Goal: Task Accomplishment & Management: Manage account settings

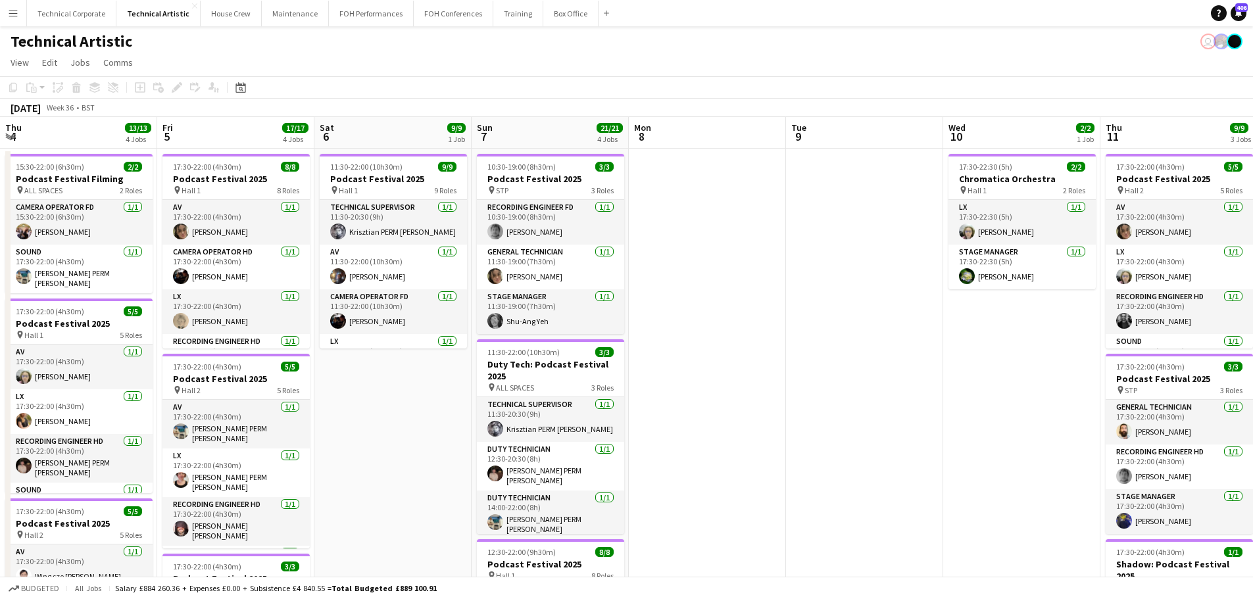
scroll to position [0, 525]
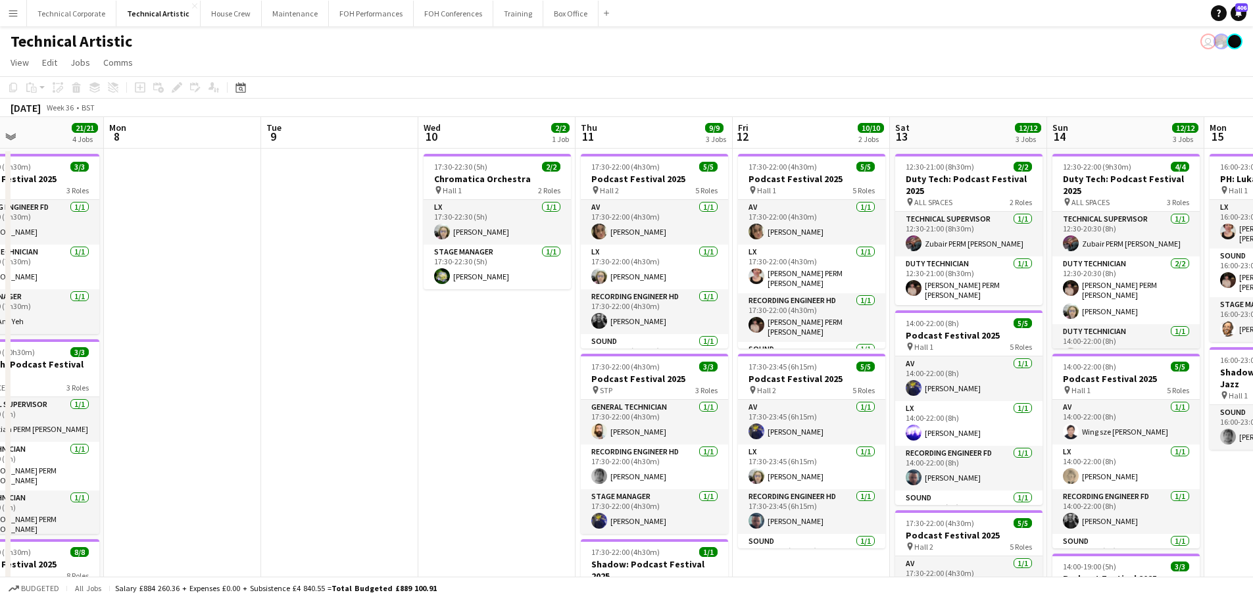
click at [502, 343] on app-date-cell "17:30-22:30 (5h) 2/2 Chromatica Orchestra pin Hall 1 2 Roles LX [DATE] 17:30-22…" at bounding box center [496, 560] width 157 height 823
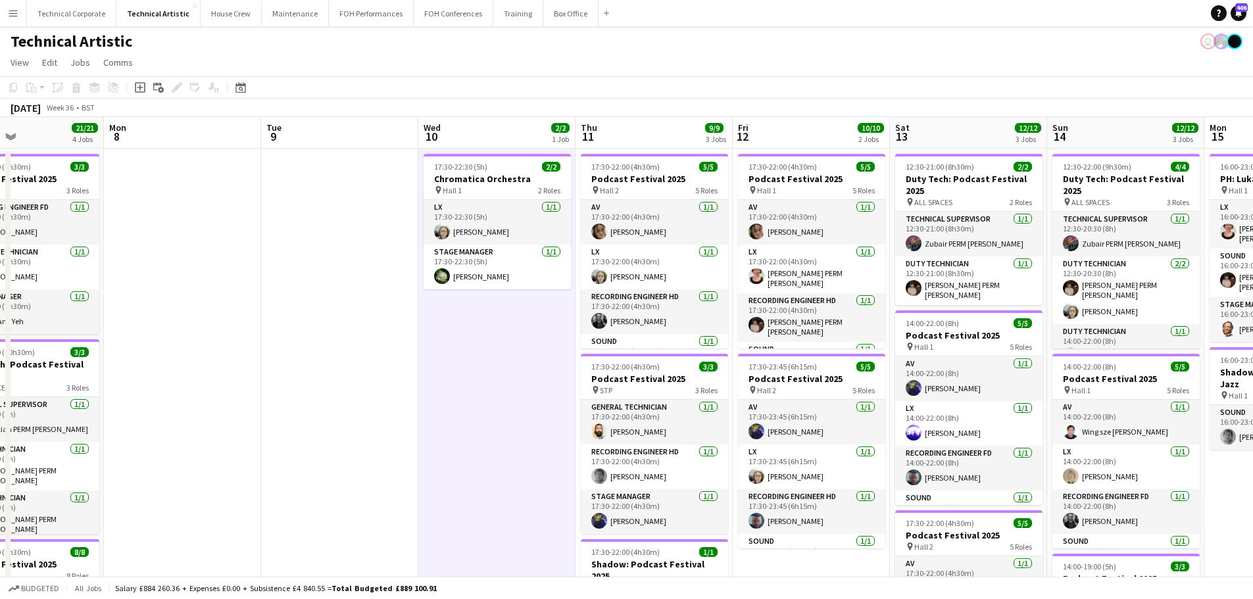
click at [502, 343] on app-date-cell "17:30-22:30 (5h) 2/2 Chromatica Orchestra pin Hall 1 2 Roles LX [DATE] 17:30-22…" at bounding box center [496, 560] width 157 height 823
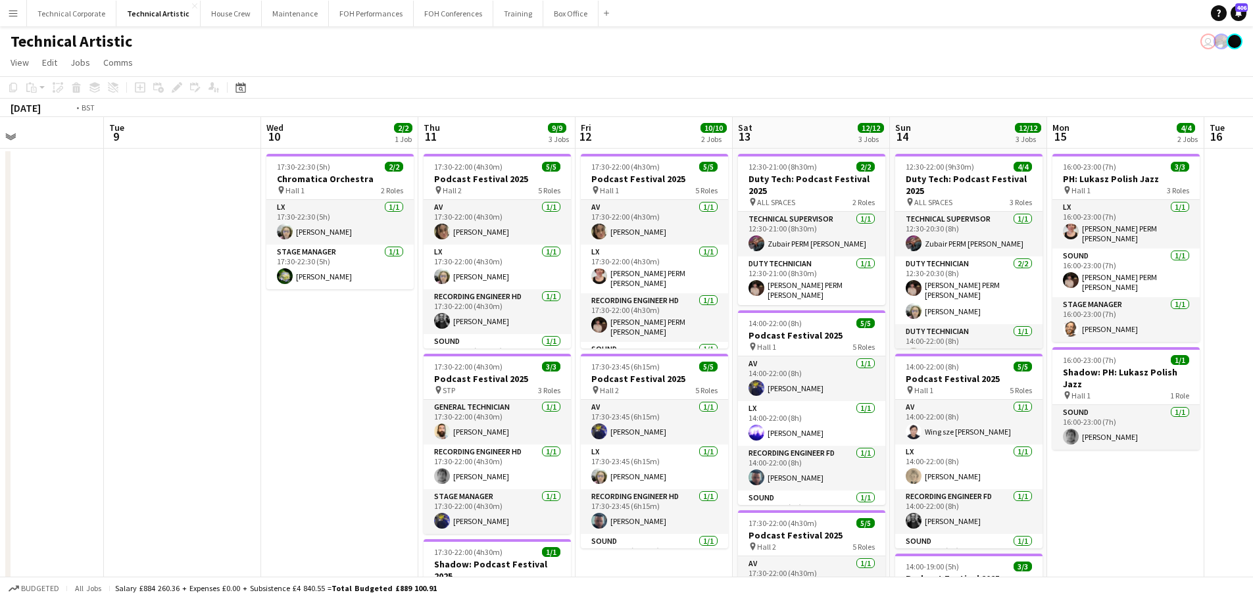
scroll to position [0, 395]
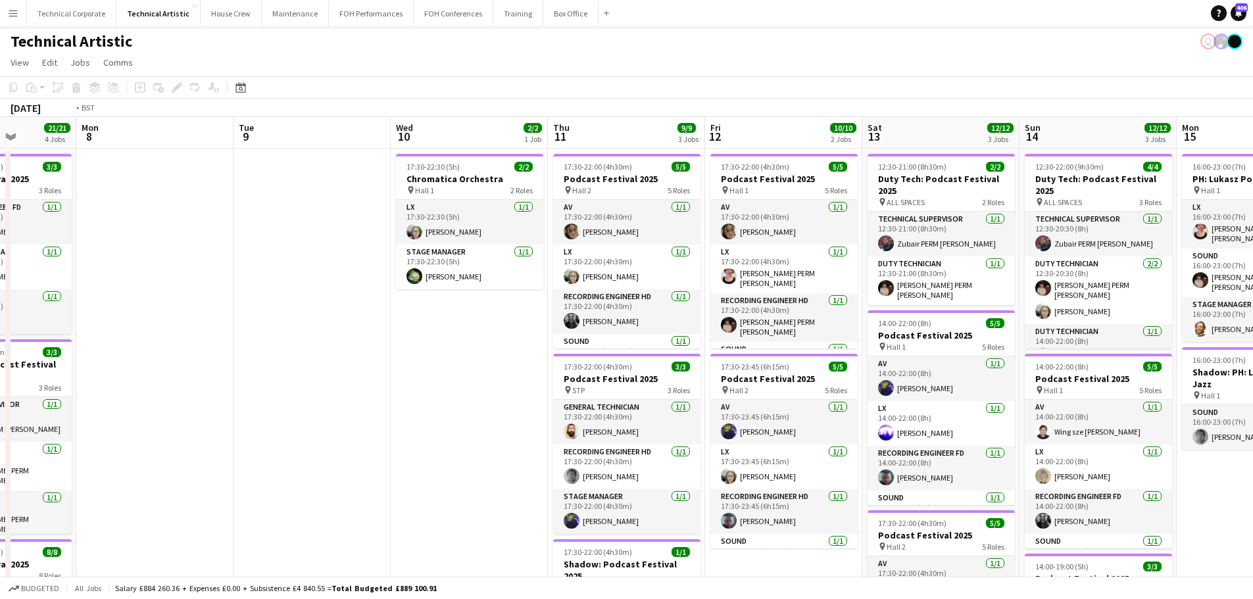
drag, startPoint x: 722, startPoint y: 305, endPoint x: 714, endPoint y: 307, distance: 8.7
click at [714, 307] on app-calendar-viewport "Fri 5 17/17 4 Jobs Sat 6 9/9 1 Job Sun 7 21/21 4 Jobs Mon 8 Tue 9 Wed 10 2/2 1 …" at bounding box center [626, 544] width 1253 height 854
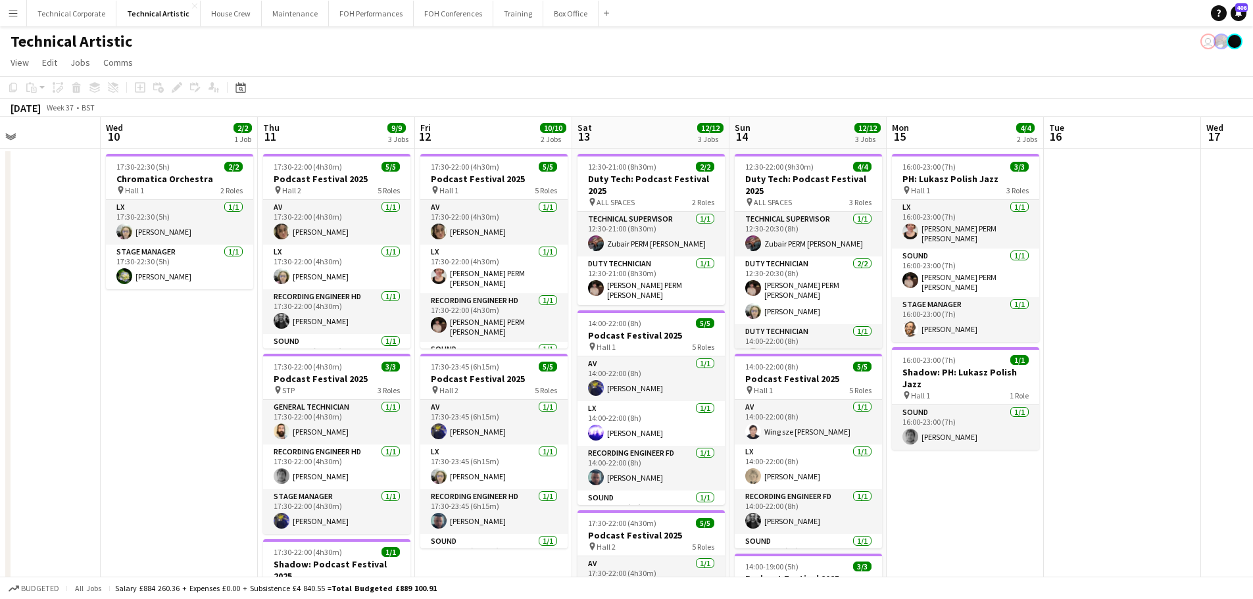
scroll to position [0, 370]
drag, startPoint x: 464, startPoint y: 396, endPoint x: 489, endPoint y: 401, distance: 25.5
click at [489, 401] on app-calendar-viewport "Sun 7 21/21 4 Jobs Mon 8 Tue 9 Wed 10 2/2 1 Job Thu 11 9/9 3 Jobs Fri 12 10/10 …" at bounding box center [626, 544] width 1253 height 854
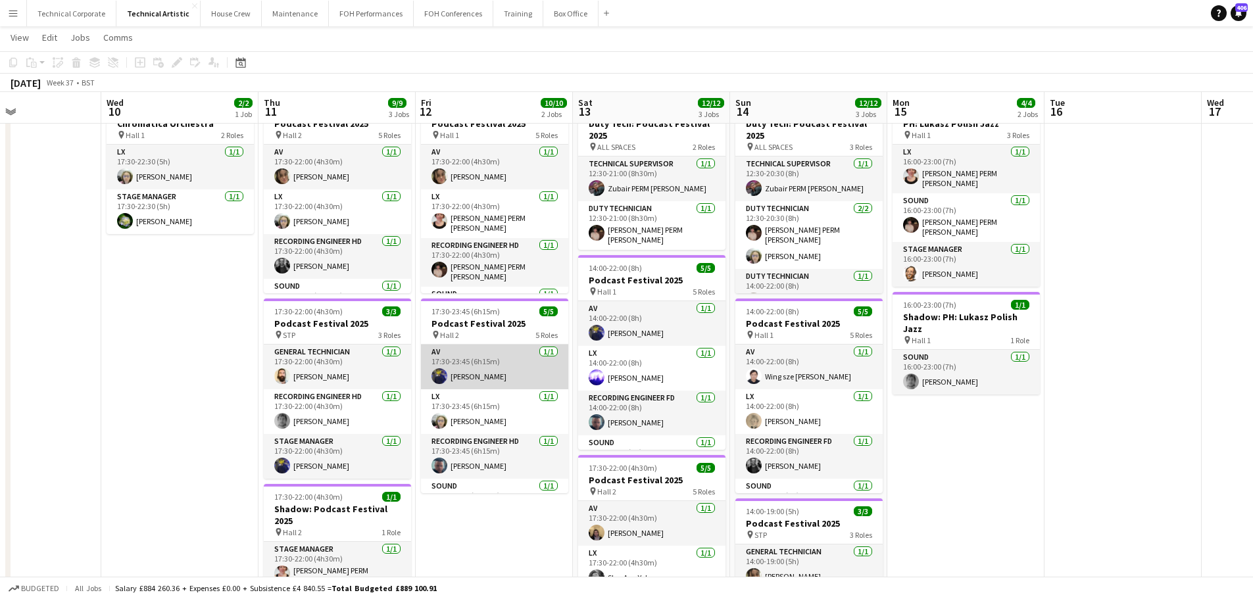
scroll to position [66, 0]
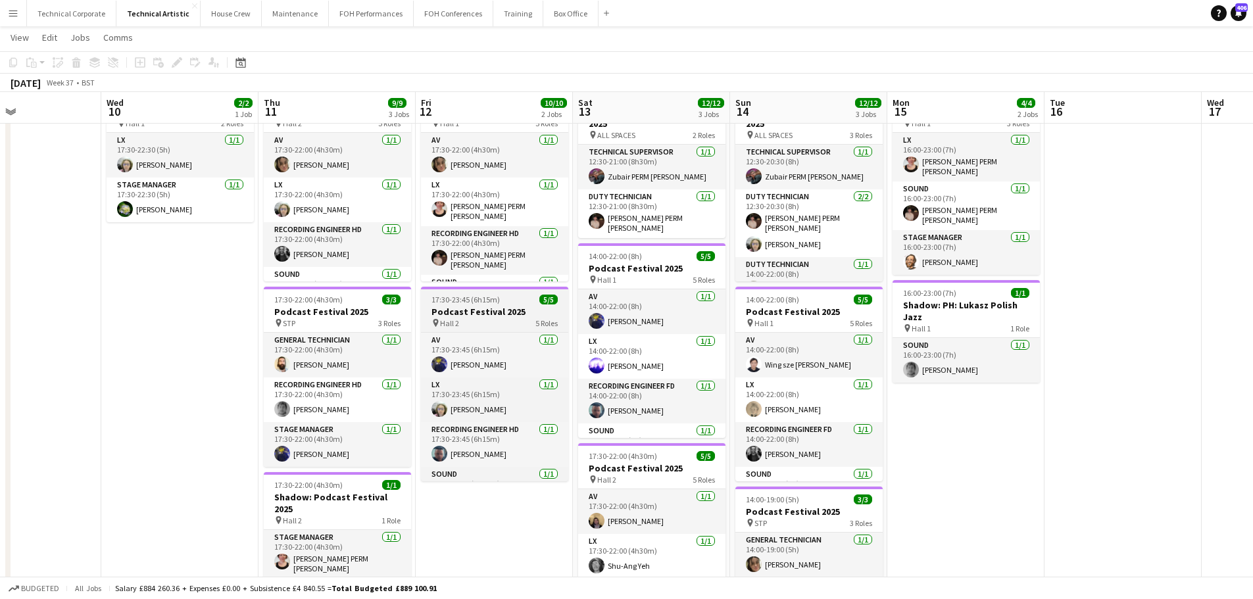
click at [483, 318] on div "pin Hall 2 5 Roles" at bounding box center [494, 323] width 147 height 11
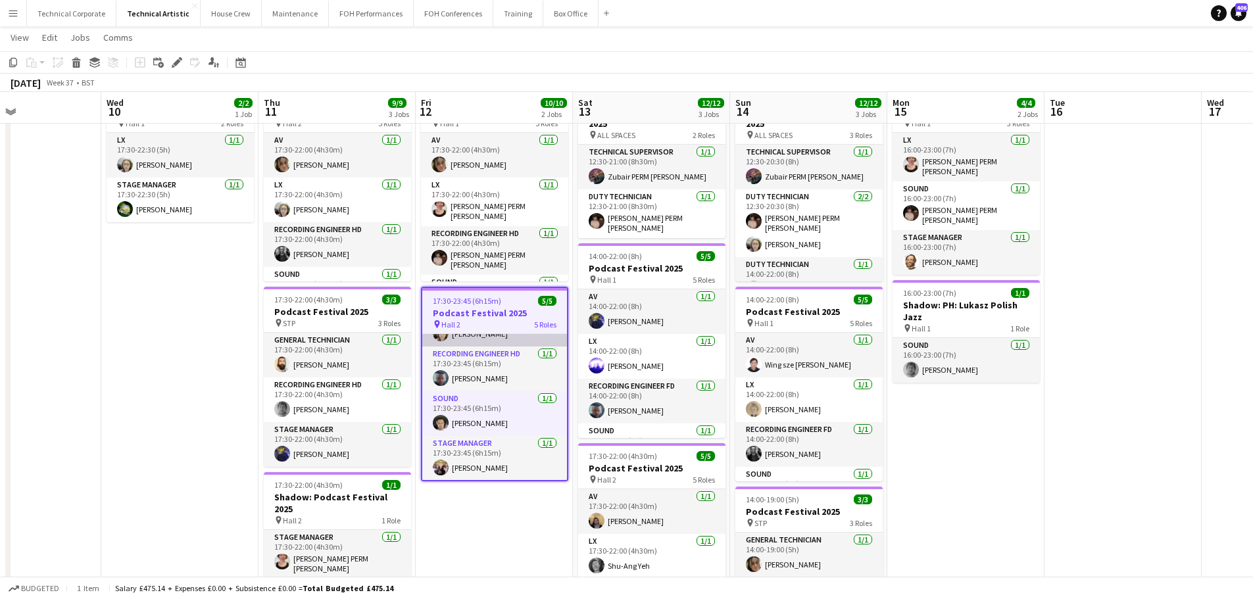
scroll to position [78, 0]
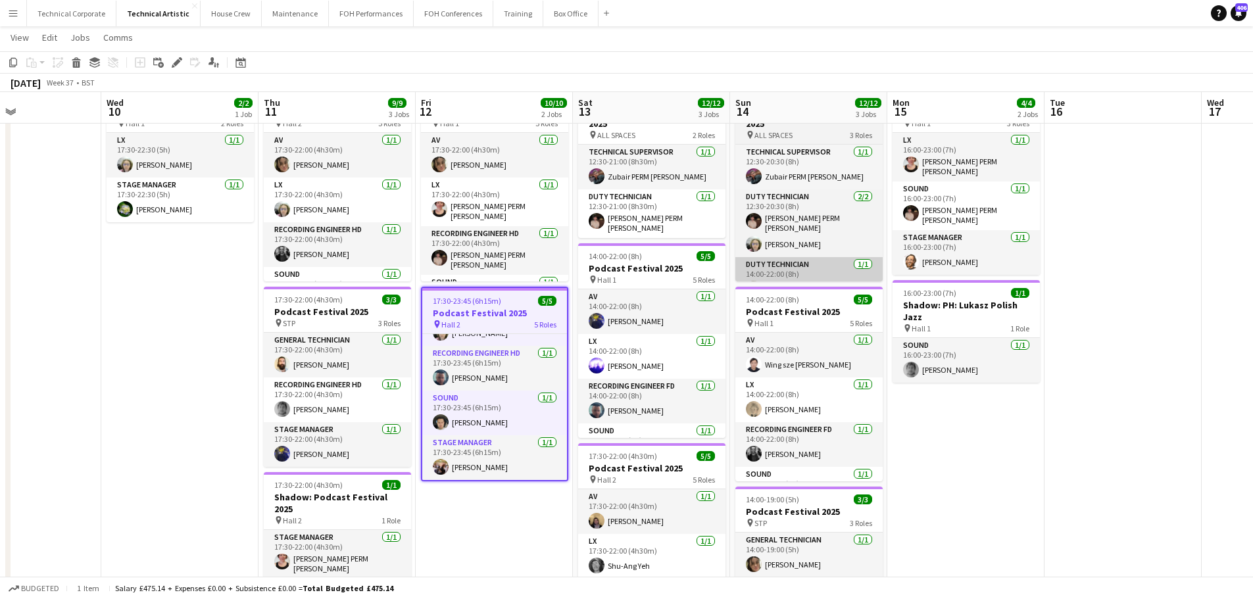
drag, startPoint x: 510, startPoint y: 417, endPoint x: 749, endPoint y: 280, distance: 275.5
click at [510, 417] on app-card-role "Sound [DATE] 17:30-23:45 (6h15m) [PERSON_NAME]" at bounding box center [494, 413] width 145 height 45
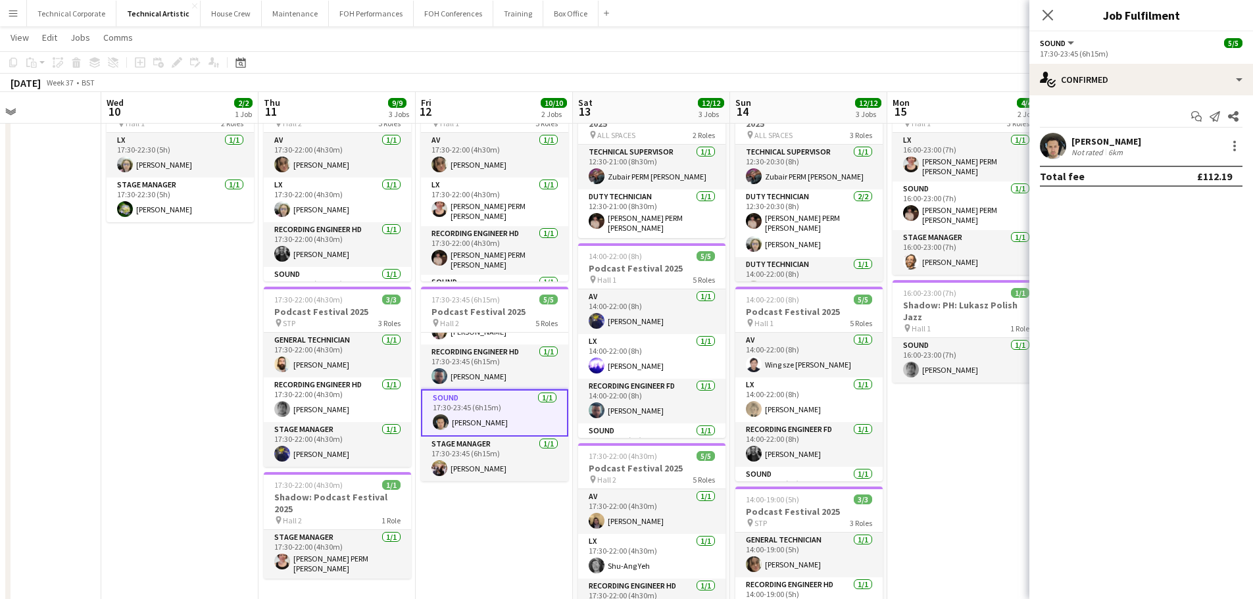
click at [1115, 113] on div "Start chat Send notification Share" at bounding box center [1141, 117] width 203 height 22
click at [1105, 145] on div "[PERSON_NAME]" at bounding box center [1106, 141] width 70 height 12
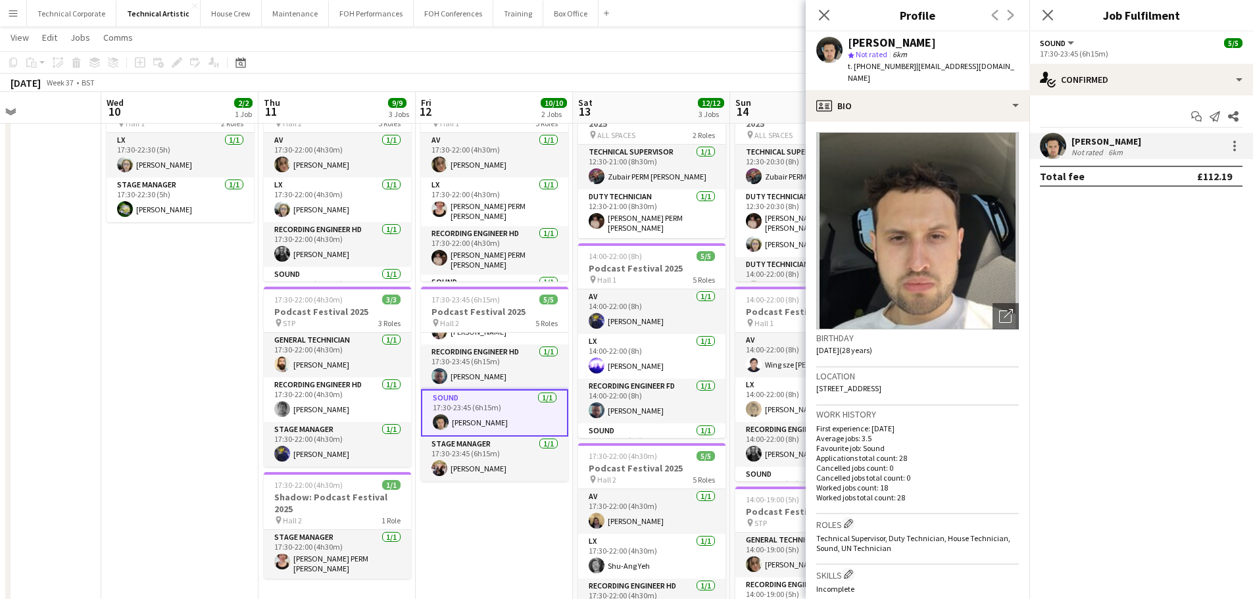
click at [1105, 145] on div "[PERSON_NAME]" at bounding box center [1106, 141] width 70 height 12
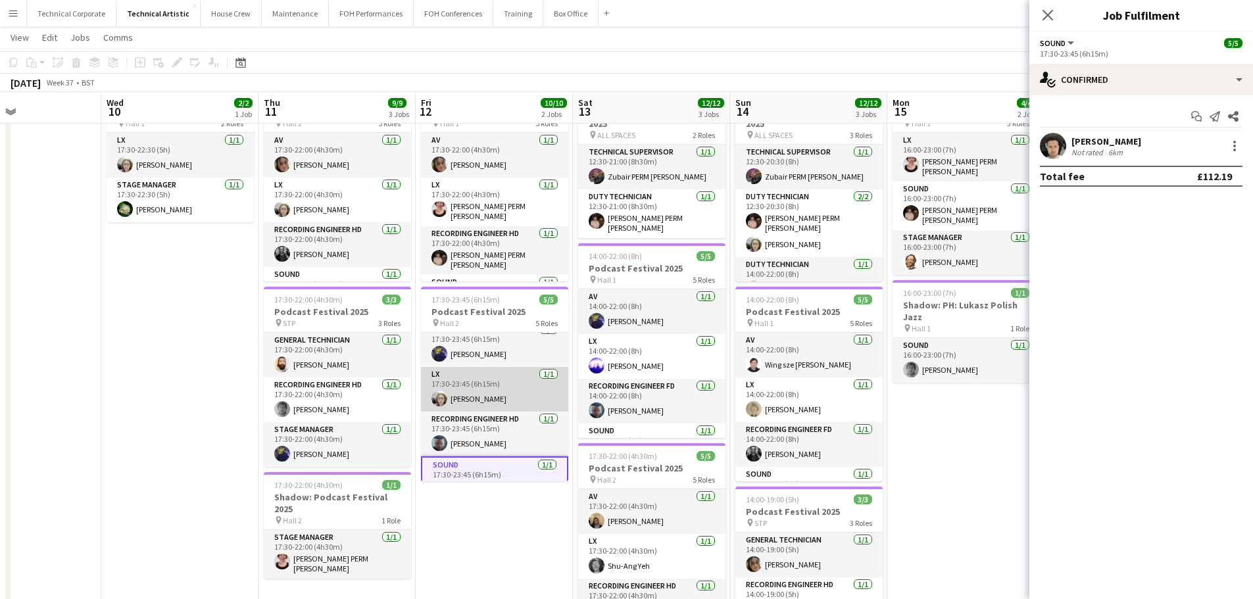
scroll to position [0, 0]
click at [510, 408] on app-card-role "LX [DATE] 17:30-23:45 (6h15m) [PERSON_NAME]" at bounding box center [494, 400] width 147 height 45
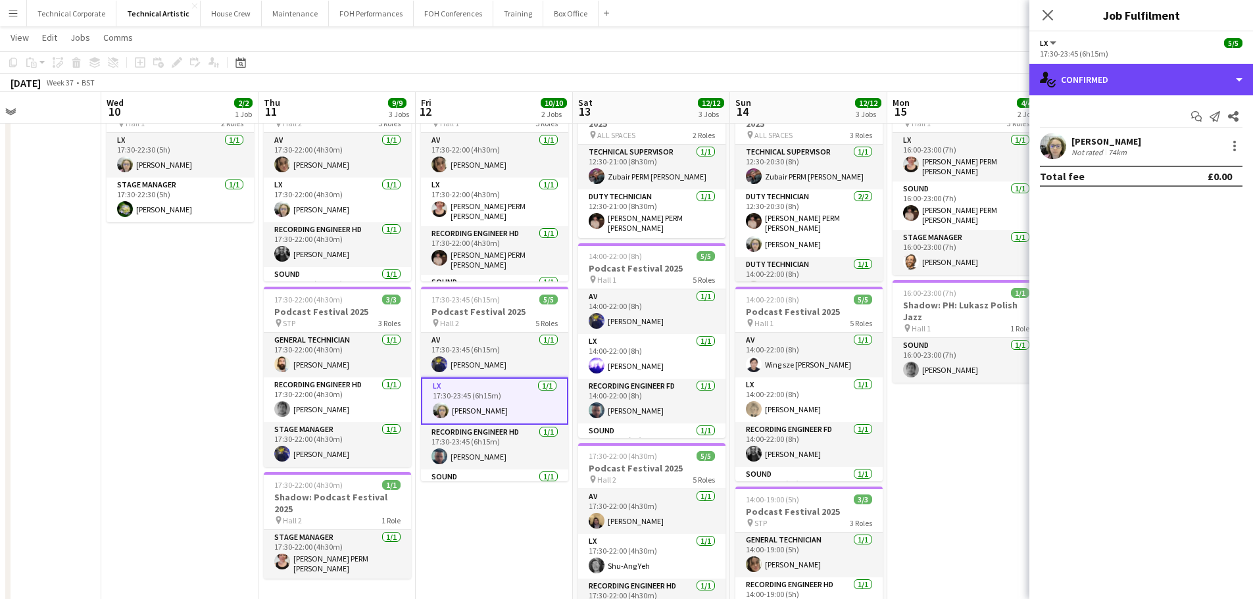
click at [1113, 81] on div "single-neutral-actions-check-2 Confirmed" at bounding box center [1141, 80] width 224 height 32
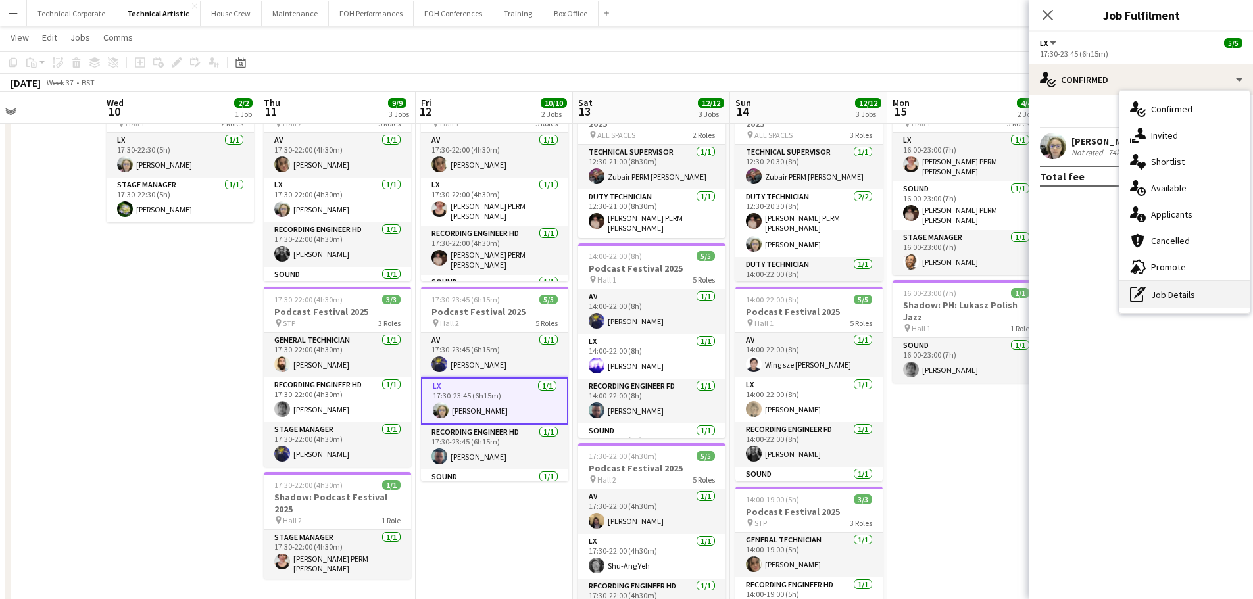
click at [1191, 301] on div "pen-write Job Details" at bounding box center [1185, 295] width 130 height 26
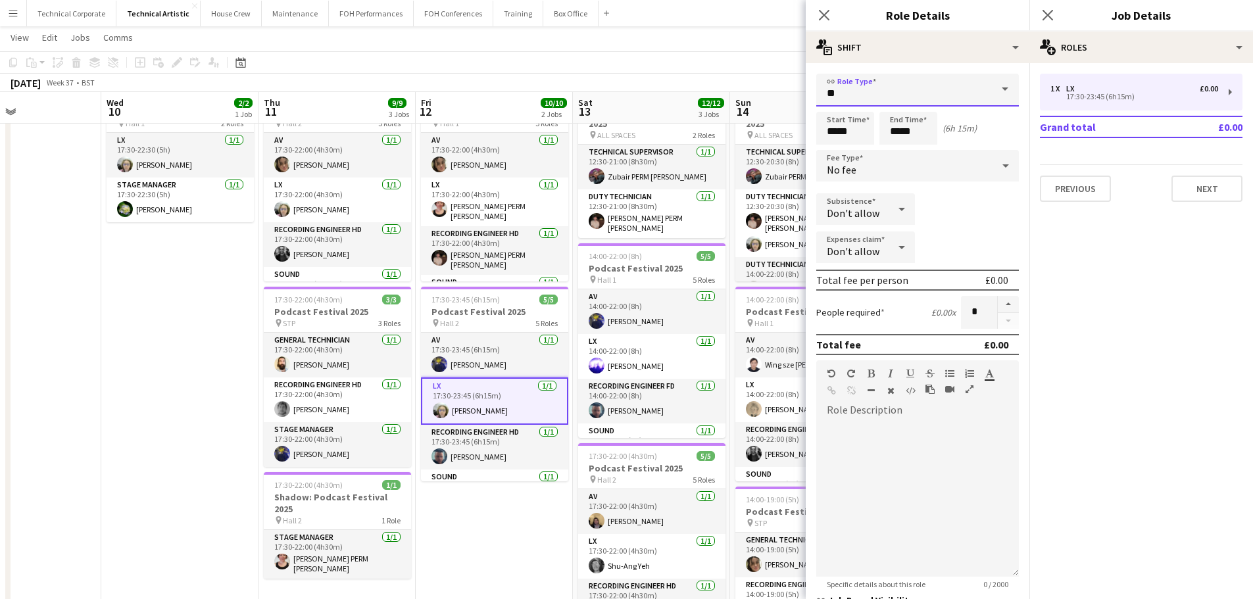
drag, startPoint x: 882, startPoint y: 98, endPoint x: 785, endPoint y: 98, distance: 96.7
click at [787, 98] on body "Menu Boards Boards Boards All jobs Status Workforce Workforce My Workforce Recr…" at bounding box center [626, 430] width 1253 height 993
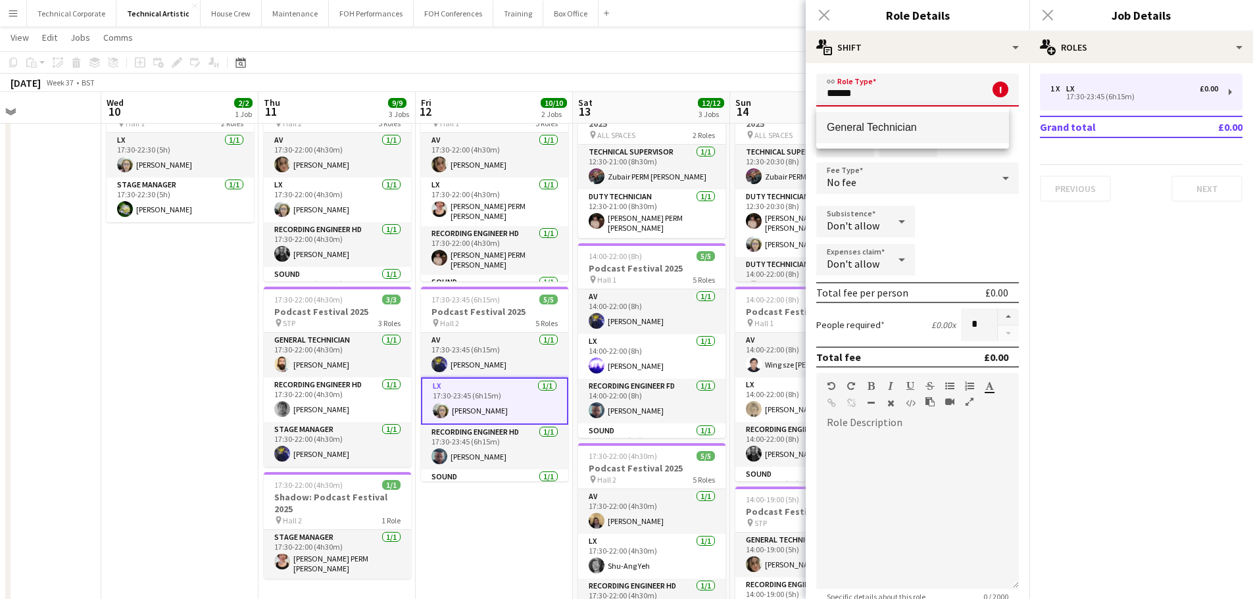
click at [916, 112] on mat-option "General Technician" at bounding box center [912, 128] width 193 height 32
type input "**********"
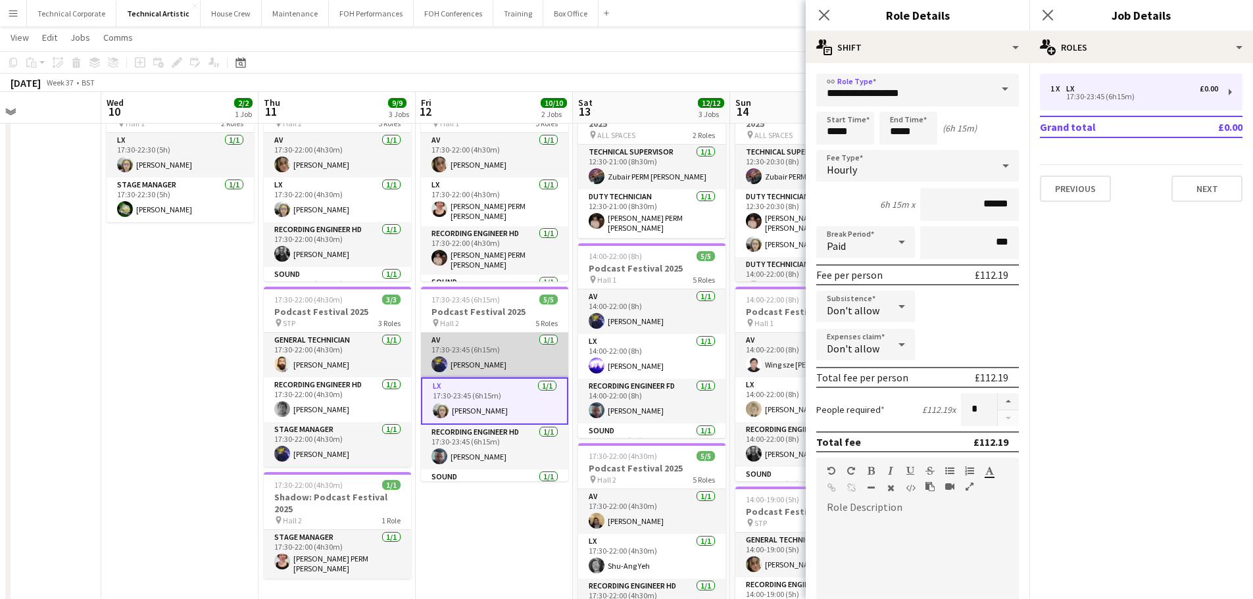
click at [489, 357] on app-card-role "AV [DATE] 17:30-23:45 (6h15m) [PERSON_NAME]" at bounding box center [494, 355] width 147 height 45
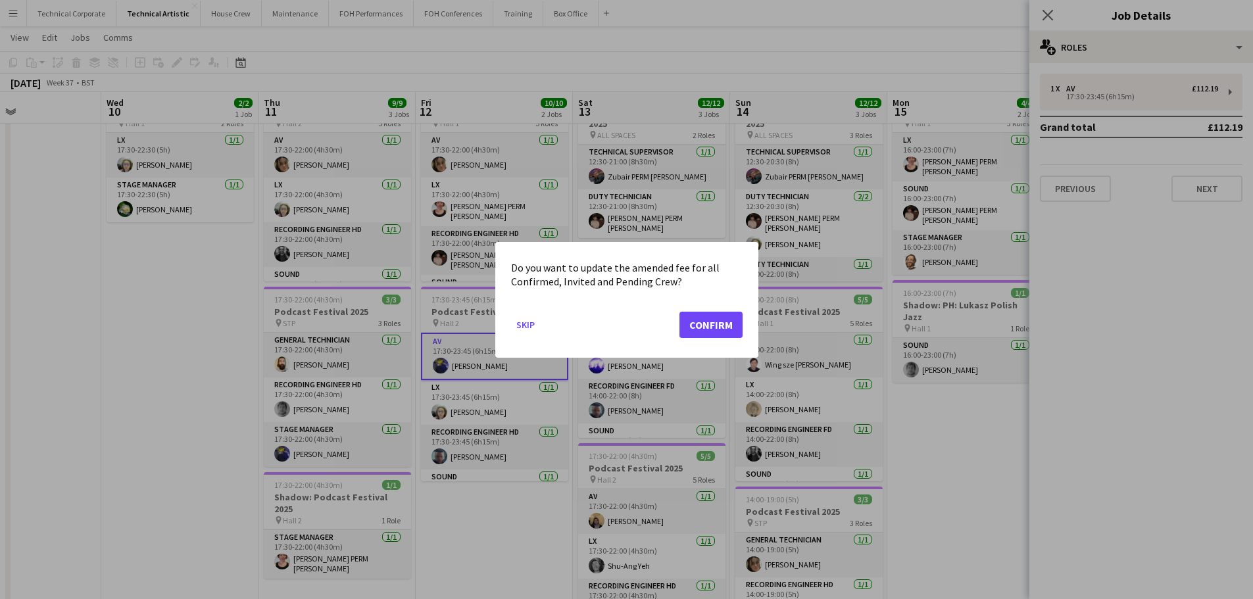
click at [726, 308] on mat-dialog-actions "Skip Confirm" at bounding box center [627, 329] width 232 height 56
click at [736, 315] on button "Confirm" at bounding box center [710, 324] width 63 height 26
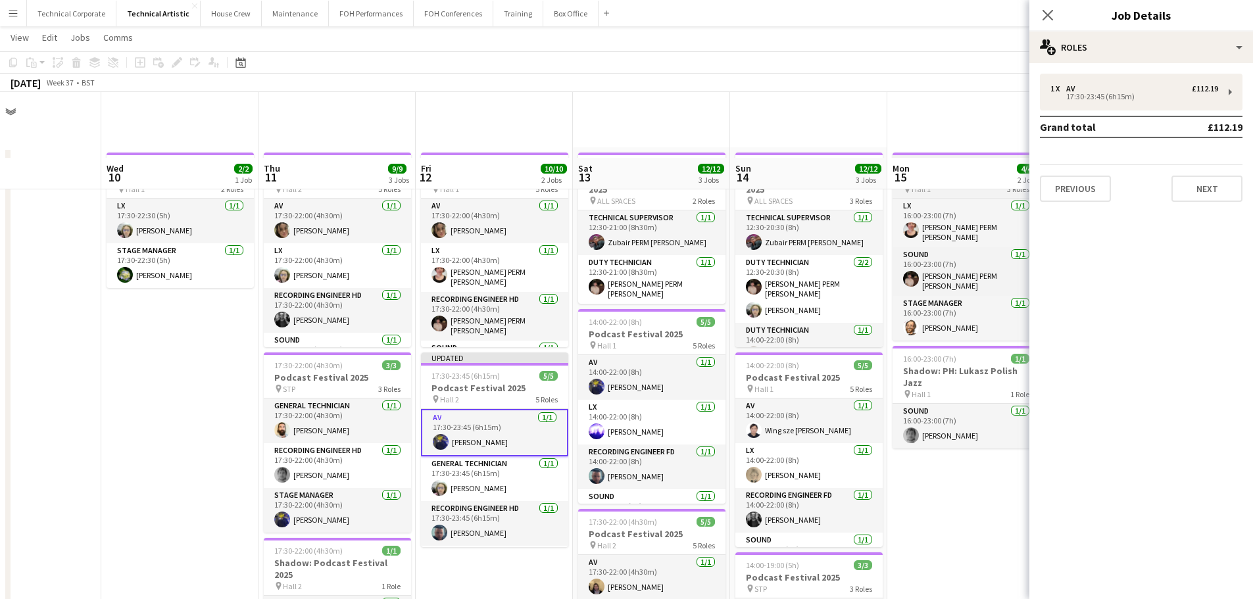
scroll to position [66, 0]
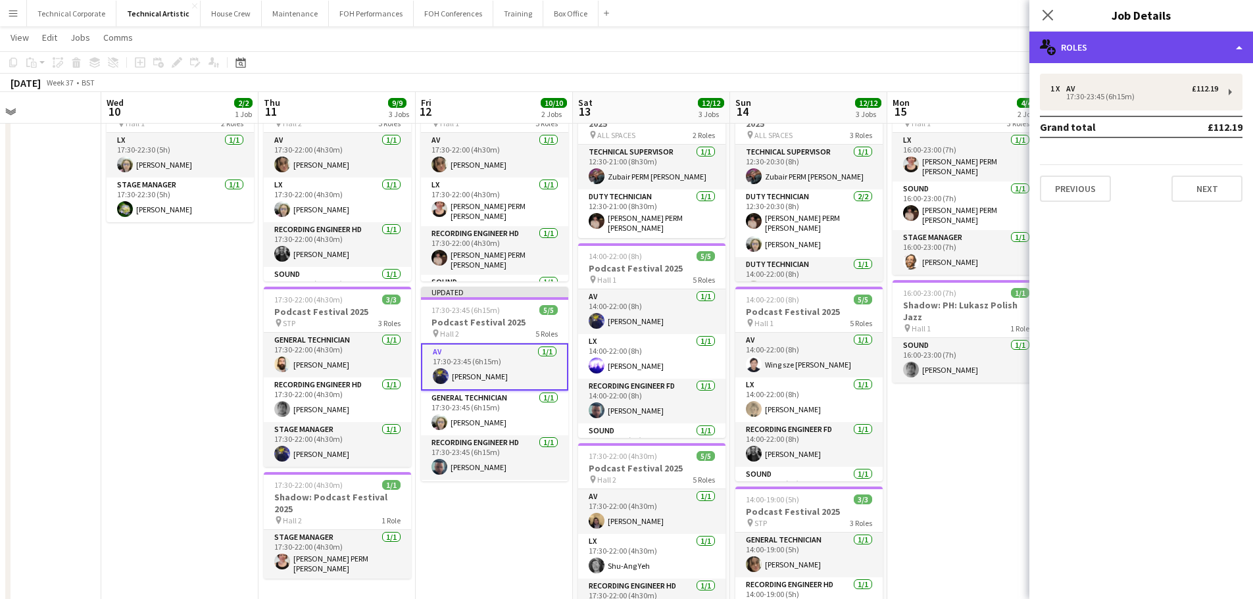
click at [1121, 37] on div "multiple-users-add Roles" at bounding box center [1141, 48] width 224 height 32
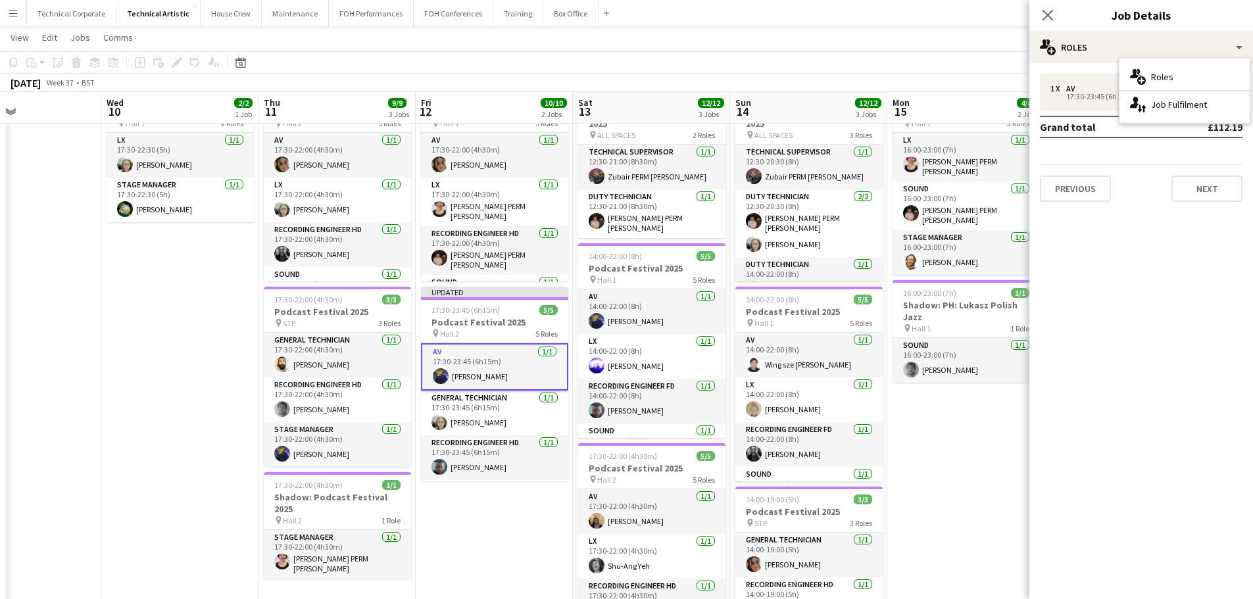
click at [1179, 118] on div "multiple-users-add Roles single-neutral-actions-up-down Job Fulfilment" at bounding box center [1185, 91] width 130 height 64
click at [1179, 117] on div "single-neutral-actions-up-down Job Fulfilment" at bounding box center [1185, 104] width 130 height 26
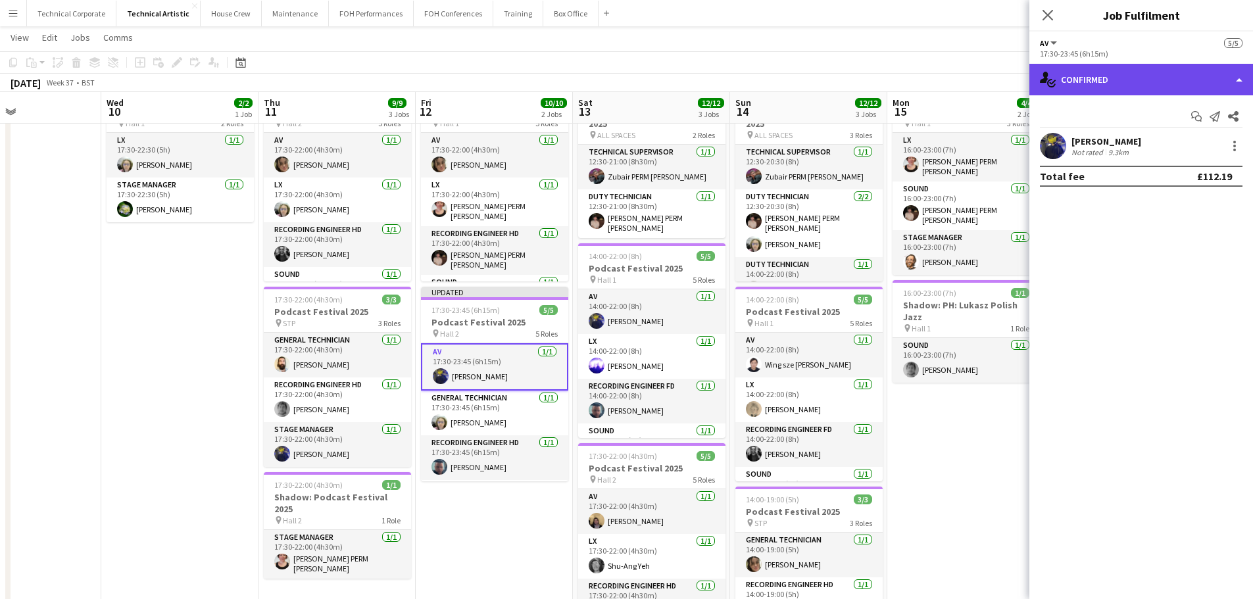
click at [1153, 84] on div "single-neutral-actions-check-2 Confirmed" at bounding box center [1141, 80] width 224 height 32
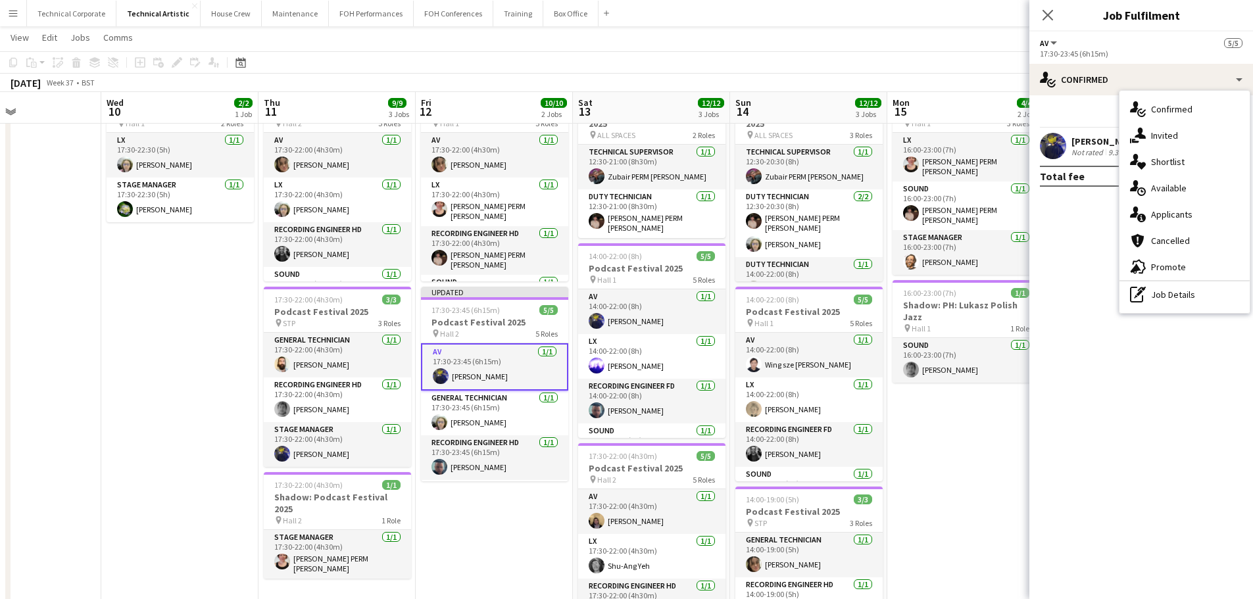
click at [1095, 179] on div "Total fee £112.19" at bounding box center [1141, 176] width 203 height 21
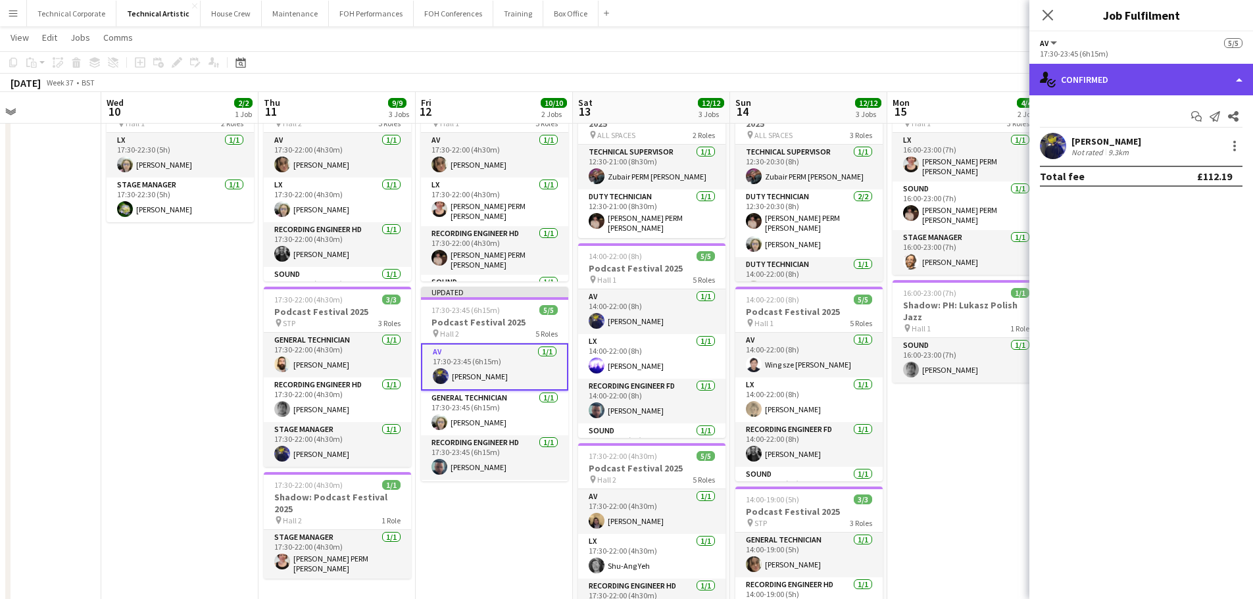
click at [1140, 95] on div "single-neutral-actions-check-2 Confirmed" at bounding box center [1141, 80] width 224 height 32
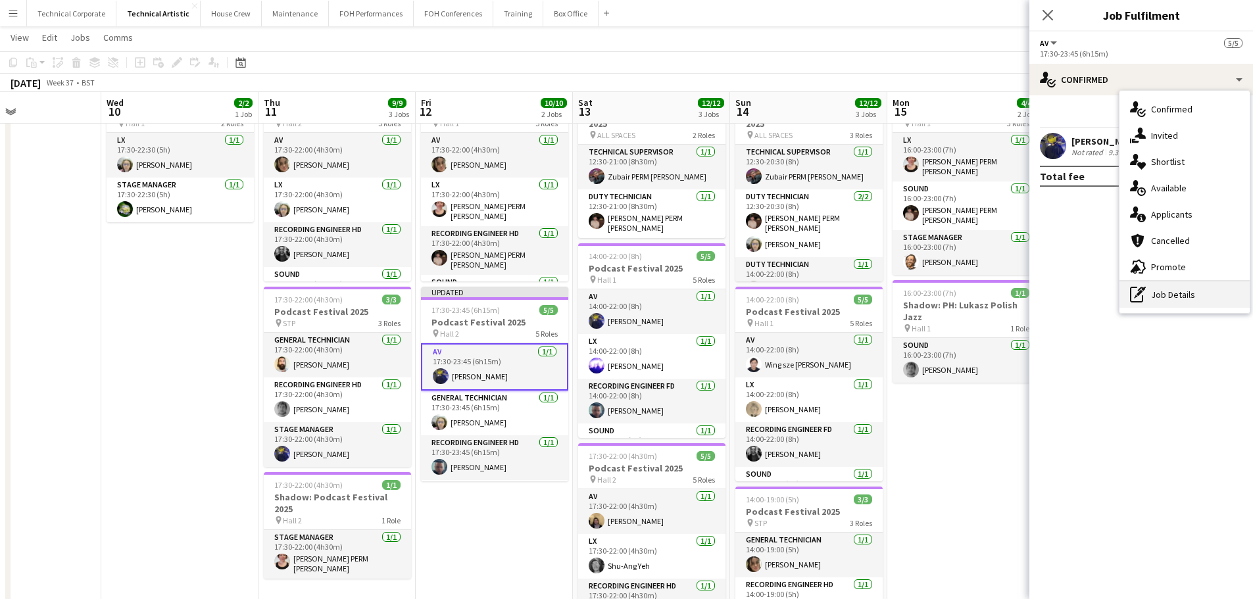
click at [1149, 291] on div "pen-write Job Details" at bounding box center [1185, 295] width 130 height 26
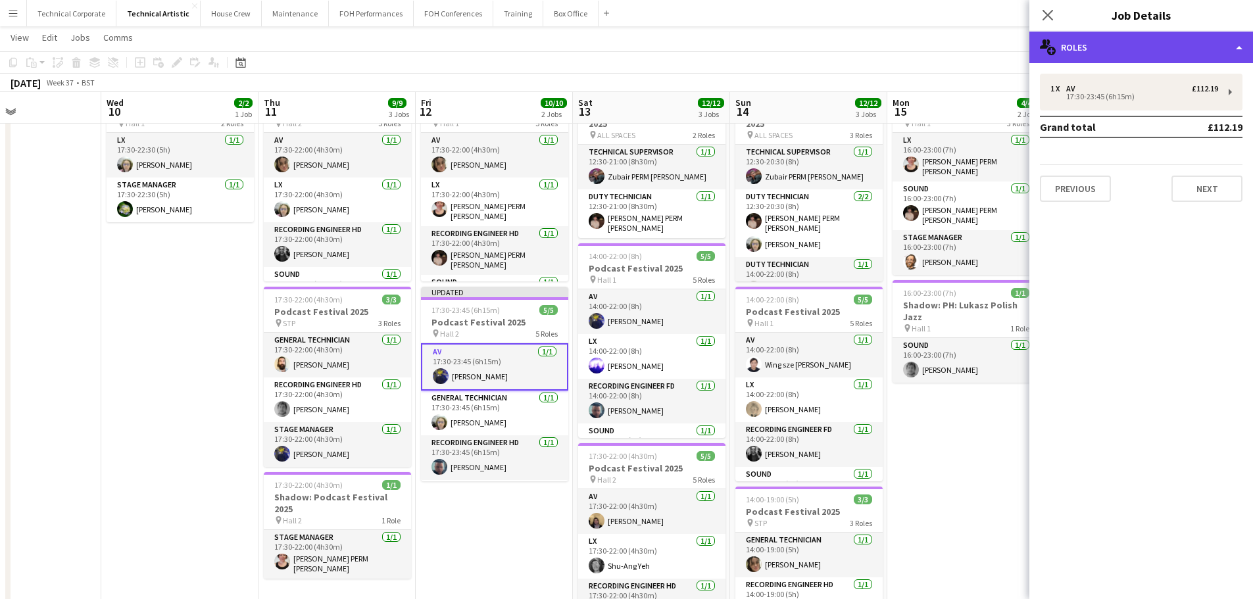
click at [1100, 60] on div "multiple-users-add Roles" at bounding box center [1141, 48] width 224 height 32
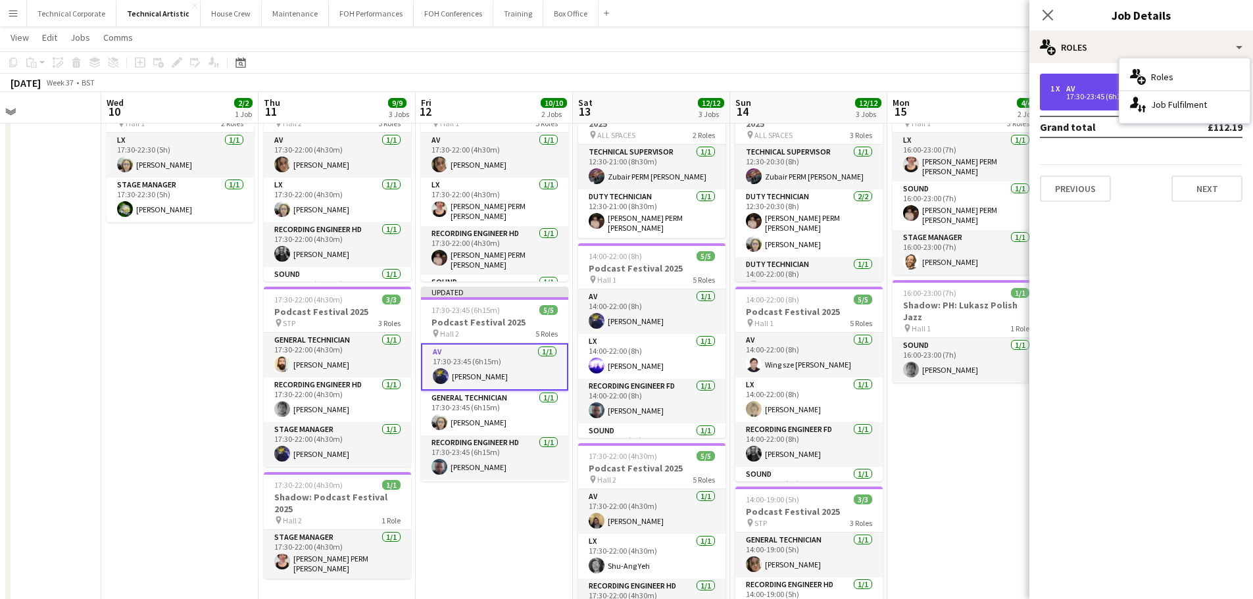
click at [1084, 96] on div "17:30-23:45 (6h15m)" at bounding box center [1134, 96] width 168 height 7
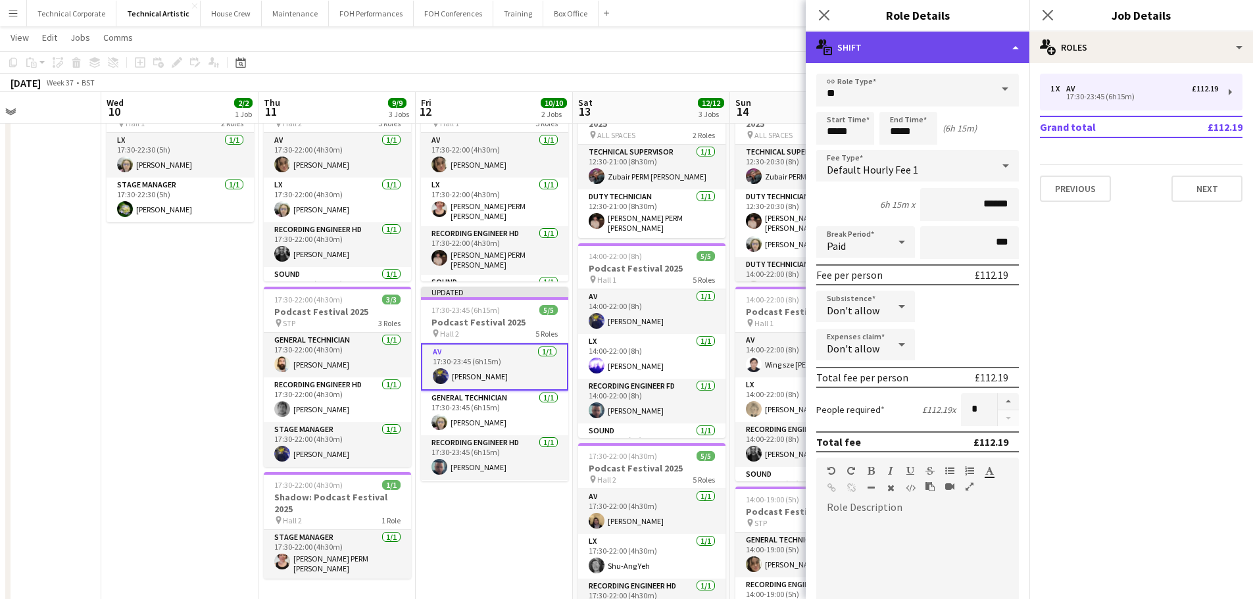
click at [949, 58] on div "multiple-actions-text Shift" at bounding box center [918, 48] width 224 height 32
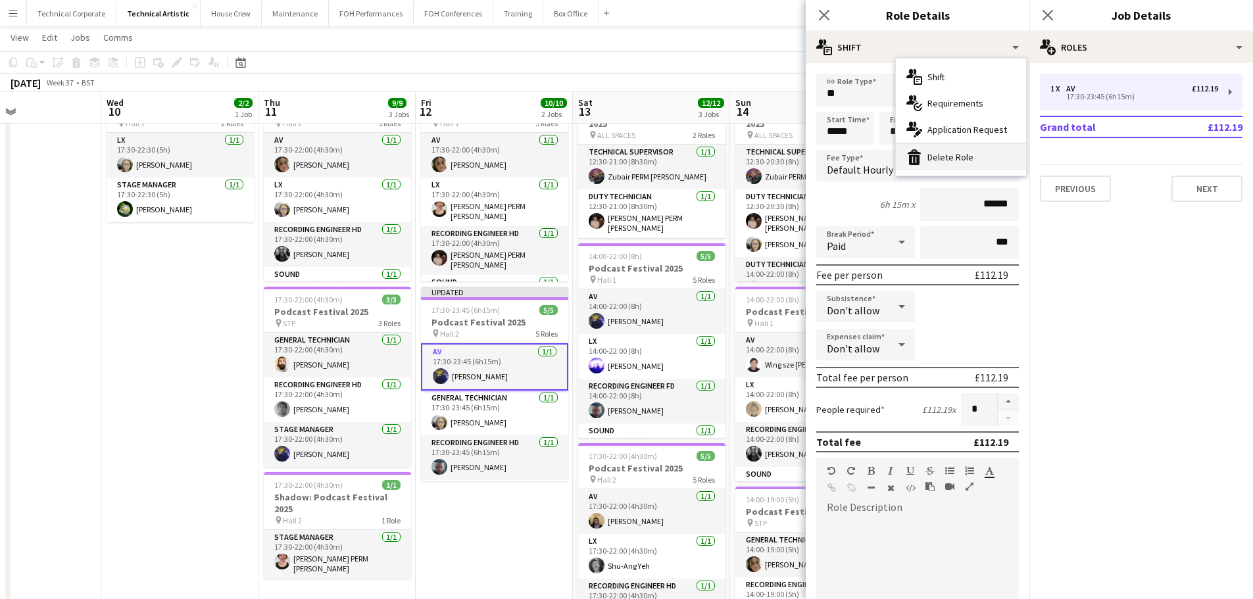
click at [973, 154] on div "bin-2 Delete Role" at bounding box center [961, 157] width 130 height 26
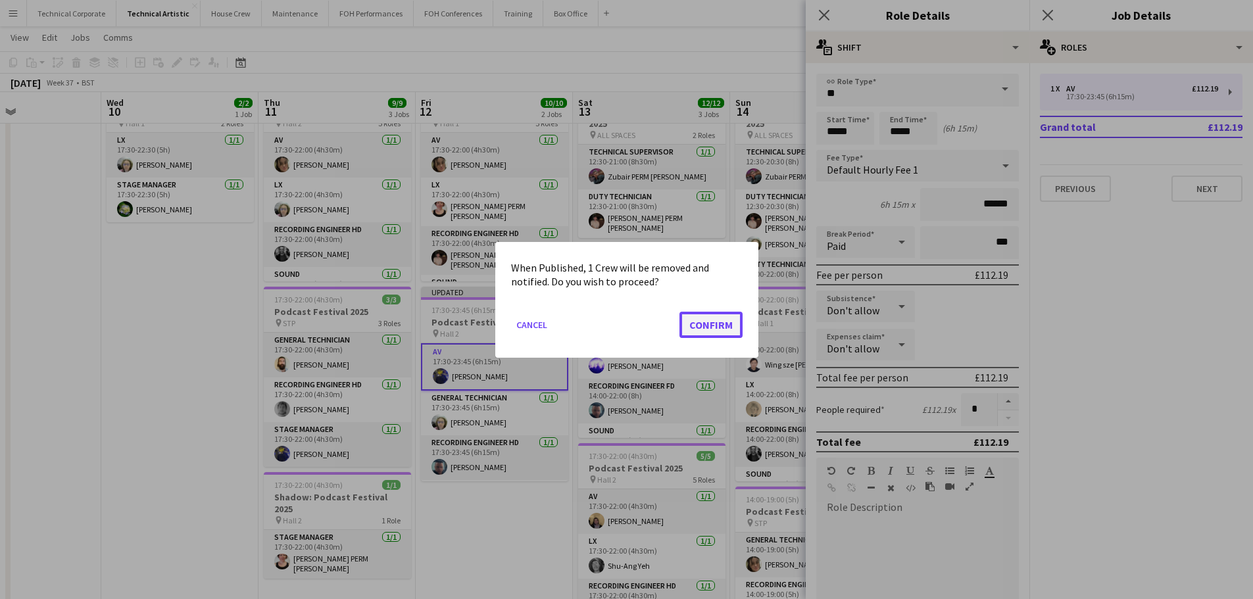
click at [693, 329] on button "Confirm" at bounding box center [710, 324] width 63 height 26
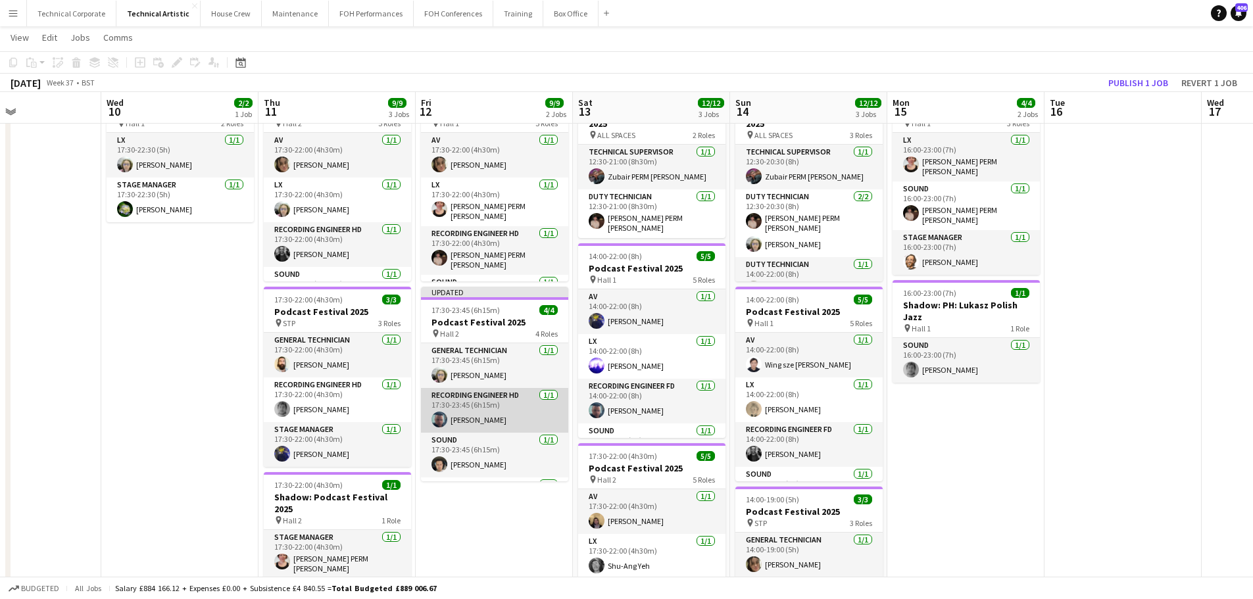
scroll to position [41, 0]
click at [497, 401] on app-card-role "Sound [DATE] 17:30-23:45 (6h15m) [PERSON_NAME]" at bounding box center [494, 414] width 147 height 45
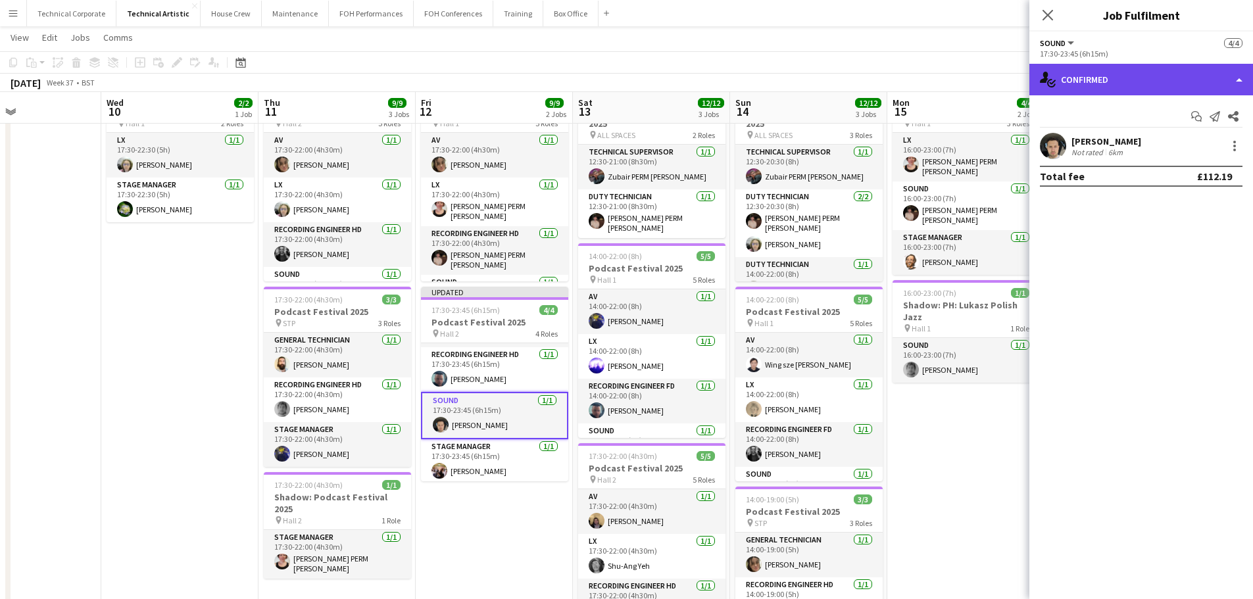
click at [1050, 84] on icon at bounding box center [1052, 82] width 7 height 5
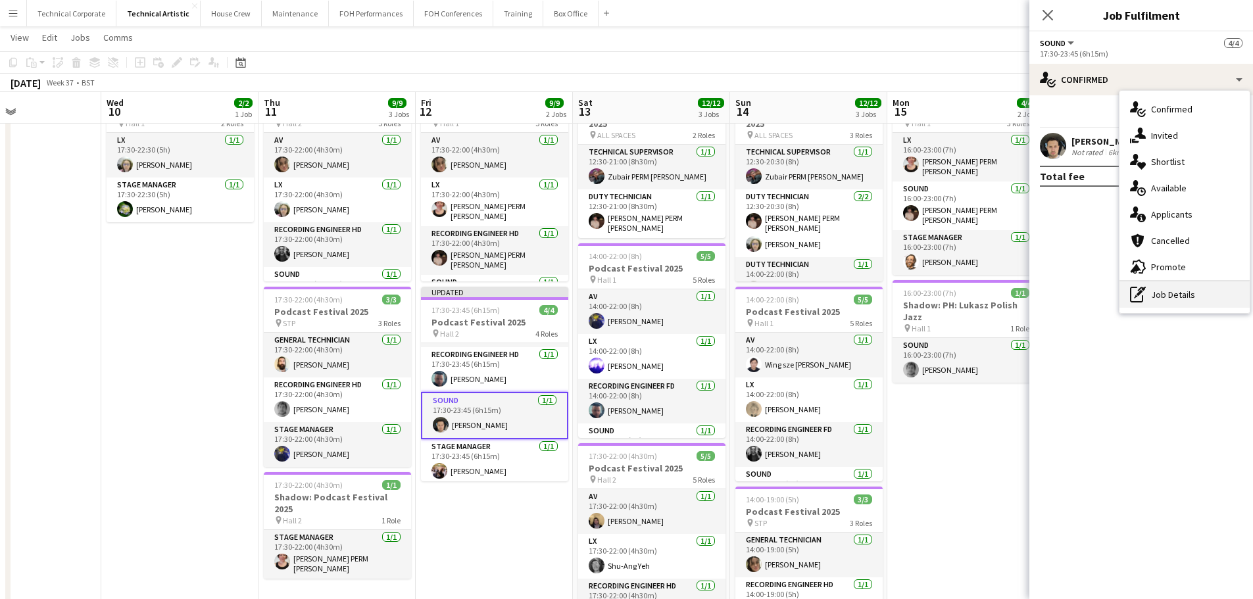
click at [1148, 307] on div "pen-write Job Details" at bounding box center [1185, 295] width 130 height 26
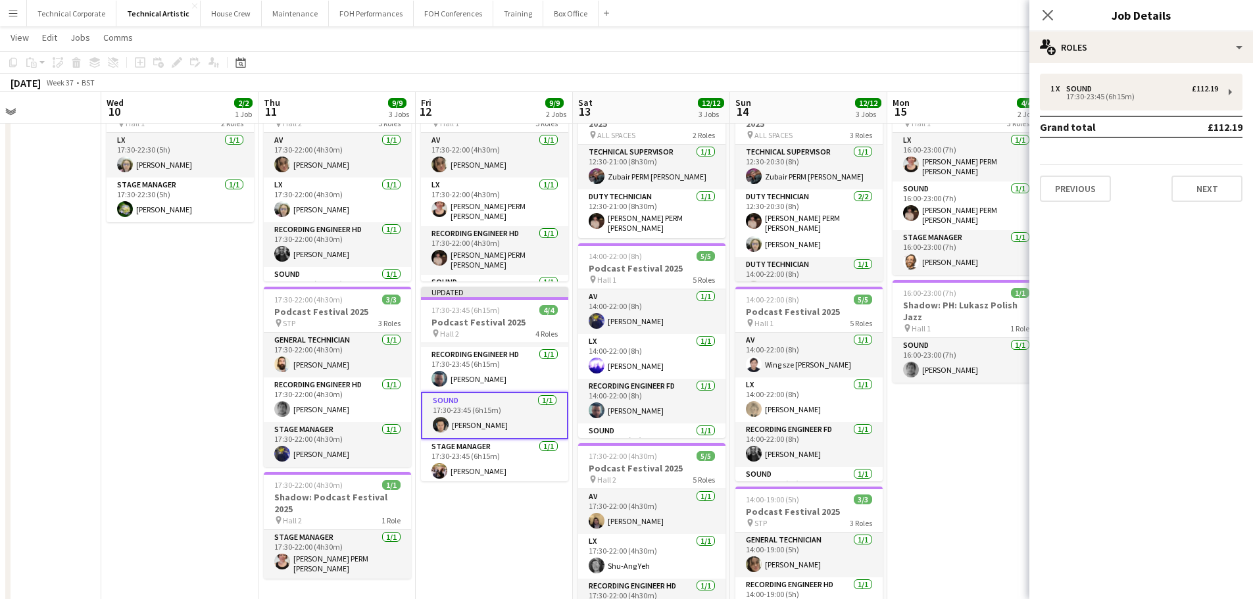
click at [1111, 118] on td "Grand total" at bounding box center [1102, 126] width 124 height 21
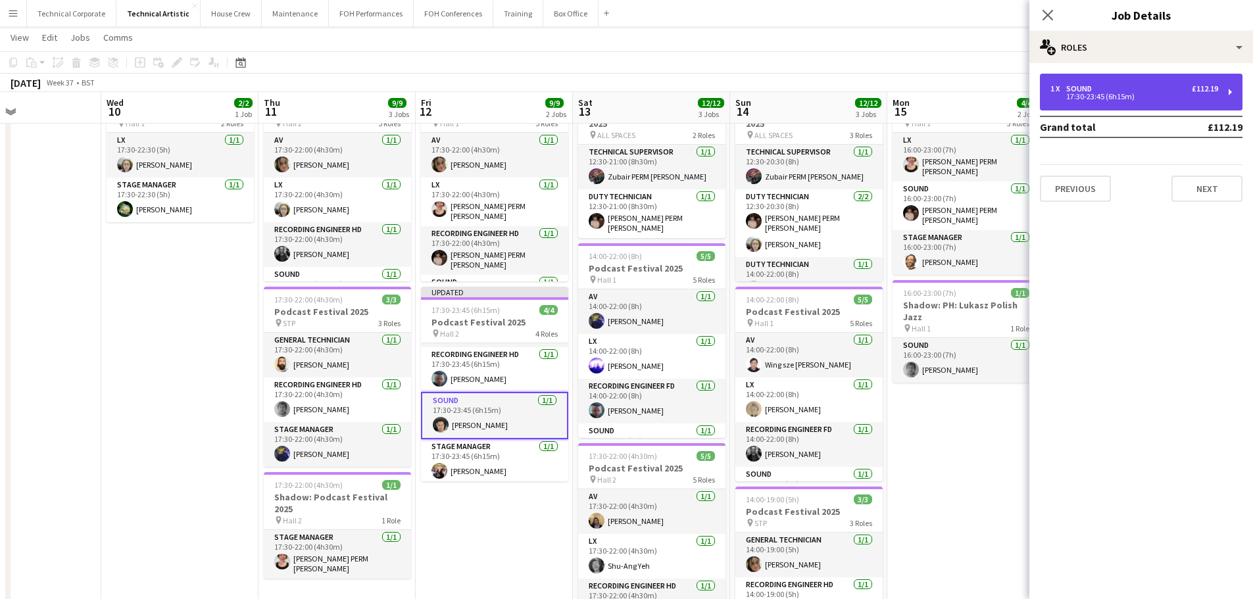
click at [1111, 103] on div "1 x Sound £112.19 17:30-23:45 (6h15m)" at bounding box center [1141, 92] width 203 height 37
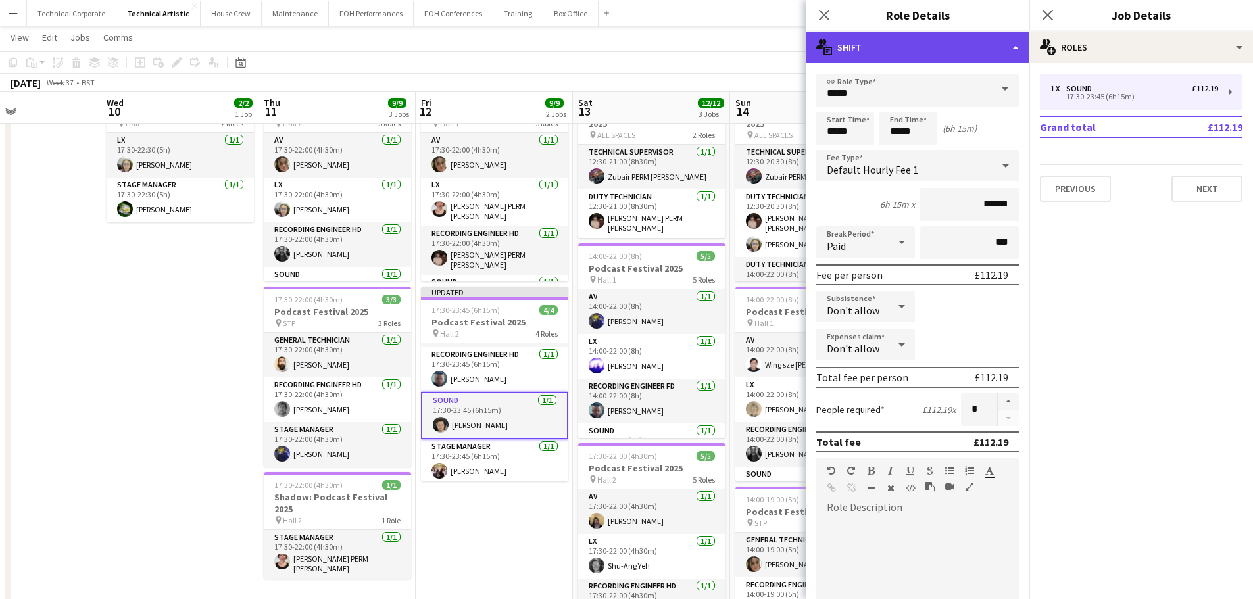
click at [933, 43] on div "multiple-actions-text Shift" at bounding box center [918, 48] width 224 height 32
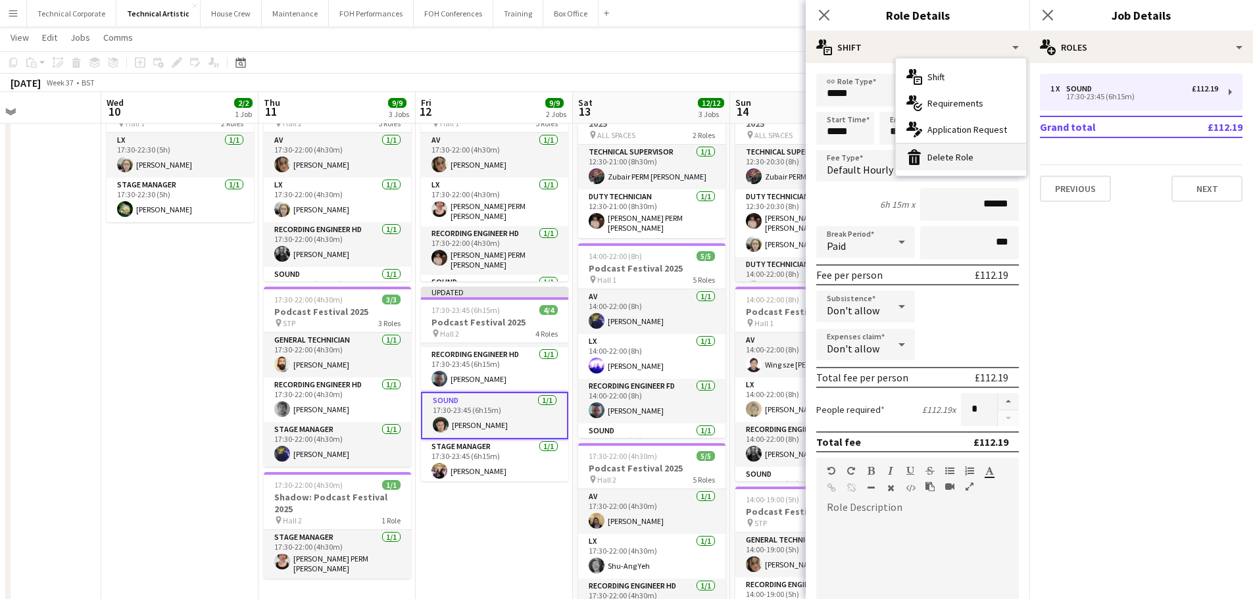
click at [952, 158] on div "bin-2 Delete Role" at bounding box center [961, 157] width 130 height 26
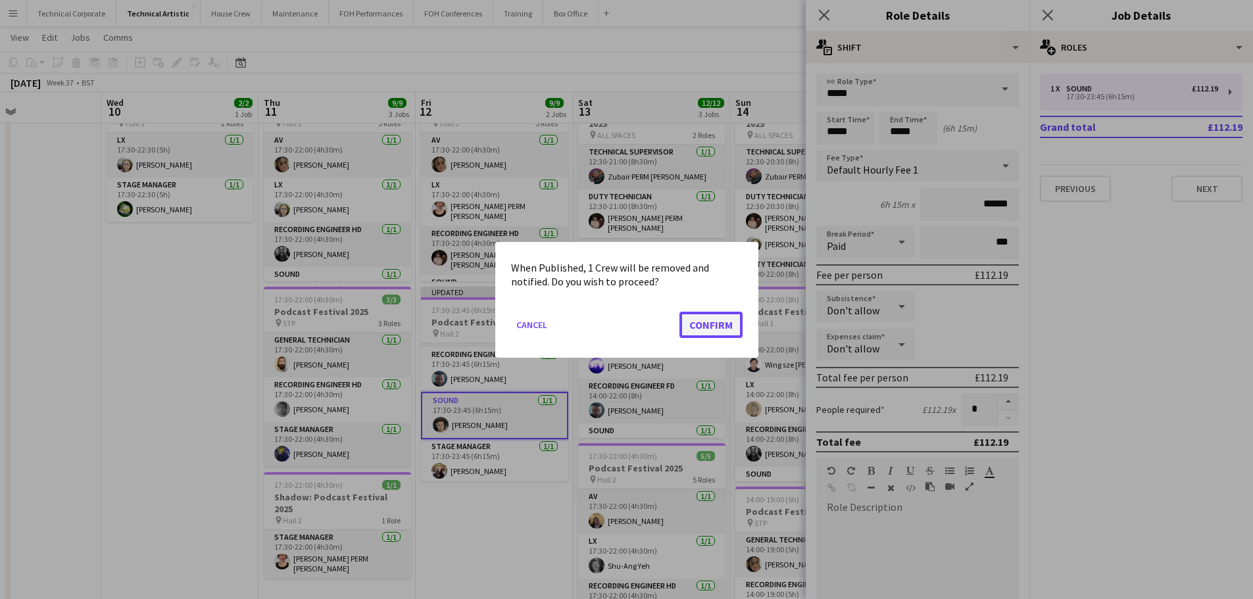
click at [713, 333] on button "Confirm" at bounding box center [710, 324] width 63 height 26
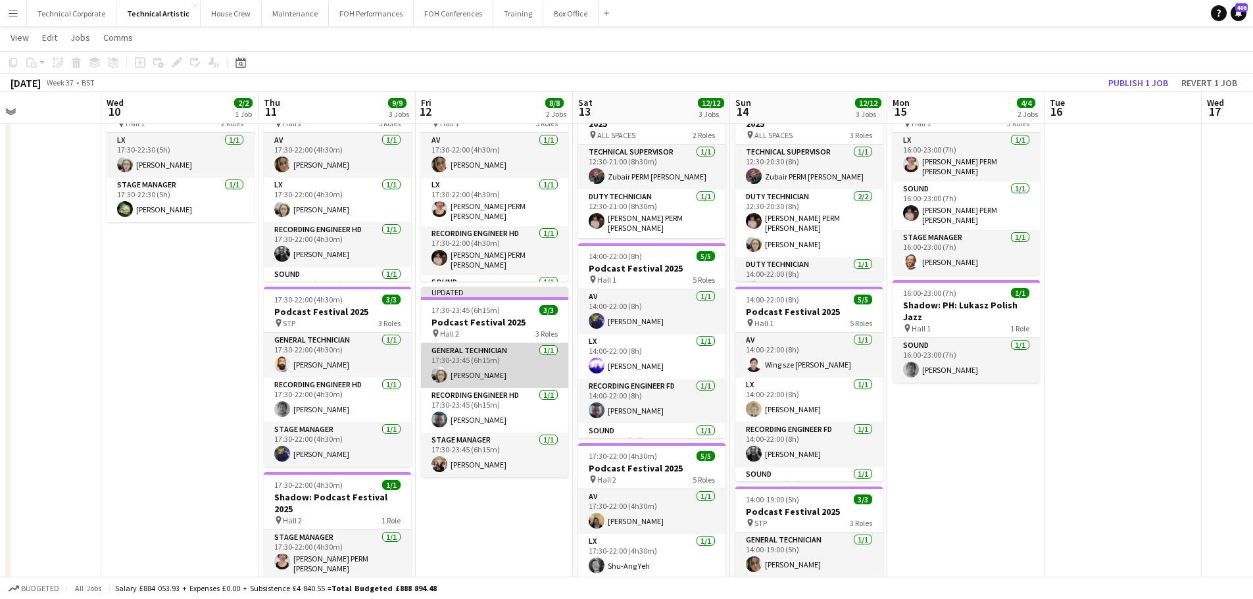
click at [496, 372] on app-card-role "General Technician [DATE] 17:30-23:45 (6h15m) [PERSON_NAME]" at bounding box center [494, 365] width 147 height 45
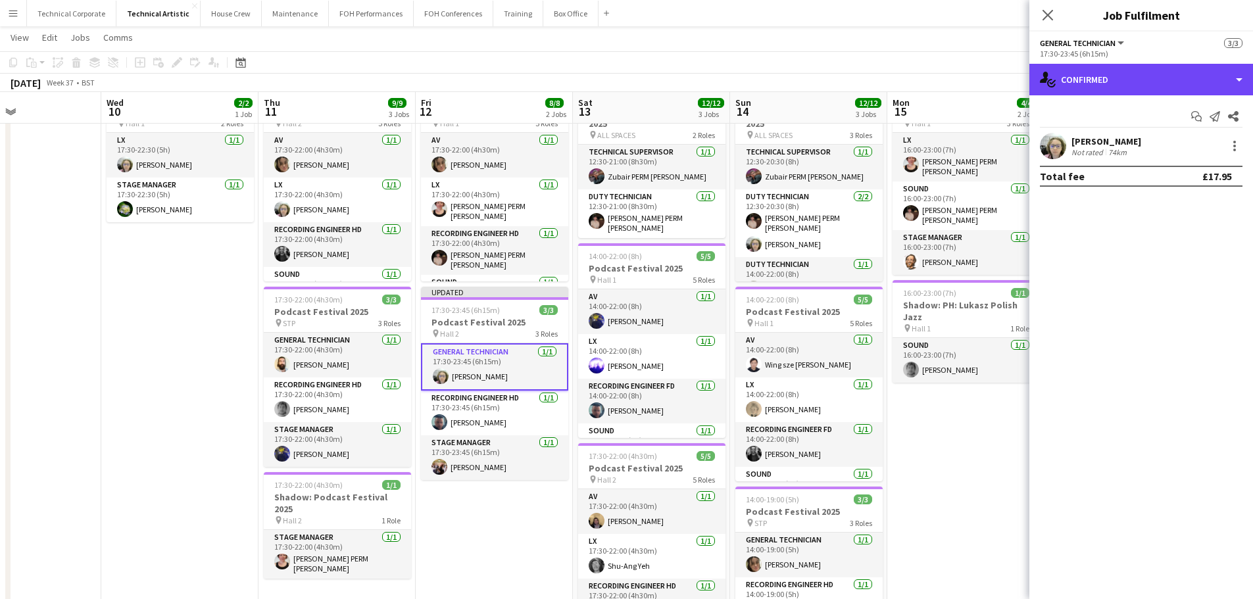
drag, startPoint x: 1070, startPoint y: 93, endPoint x: 1086, endPoint y: 117, distance: 29.0
click at [1071, 93] on div "single-neutral-actions-check-2 Confirmed" at bounding box center [1141, 80] width 224 height 32
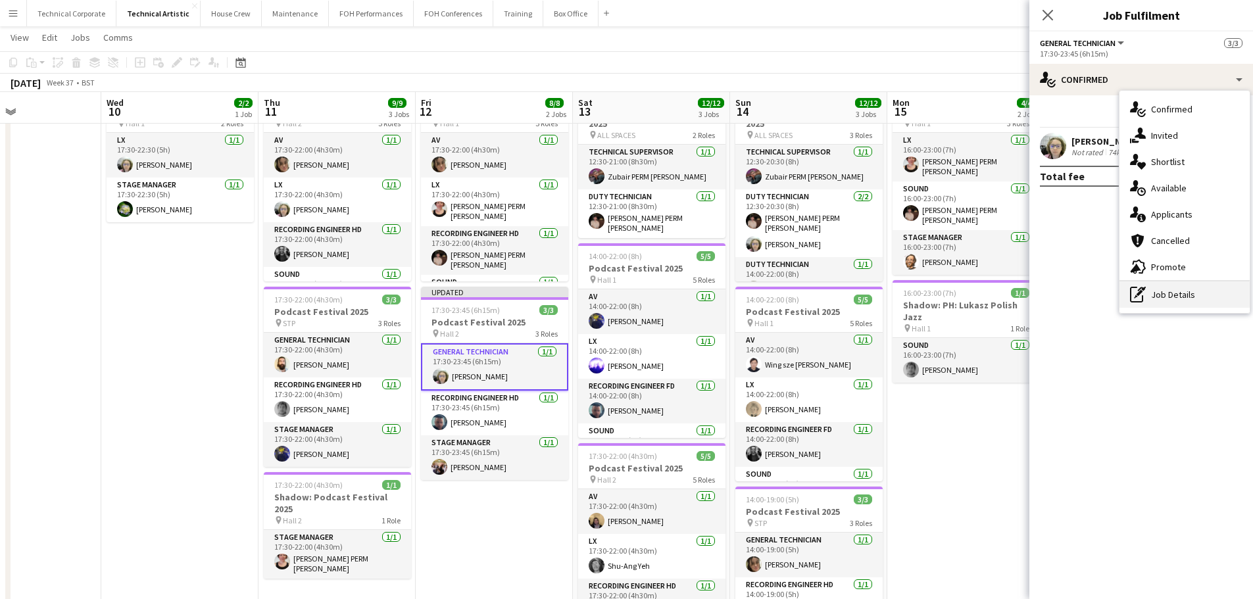
click at [1188, 295] on div "pen-write Job Details" at bounding box center [1185, 295] width 130 height 26
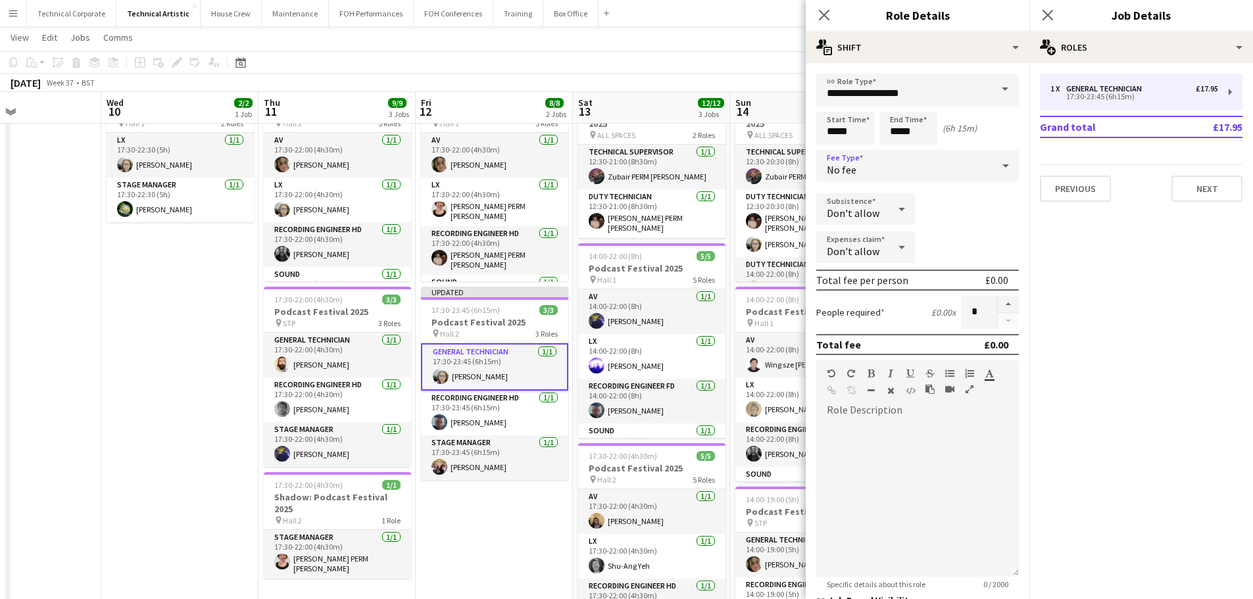
click at [933, 178] on div "No fee" at bounding box center [904, 166] width 176 height 32
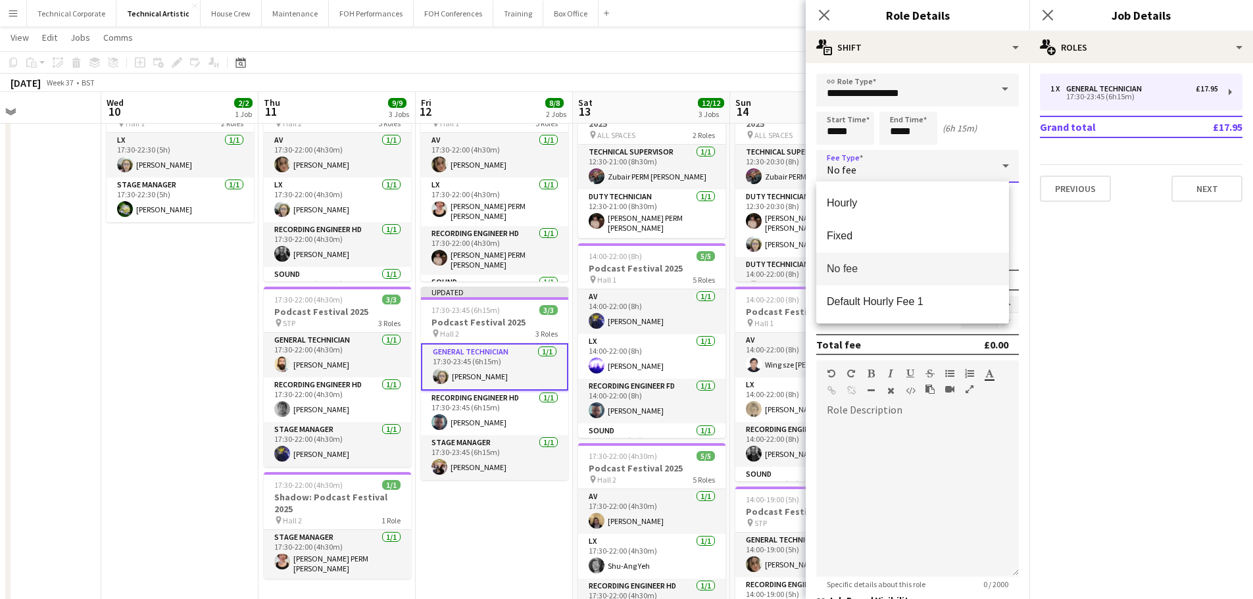
click at [912, 272] on span "No fee" at bounding box center [913, 268] width 172 height 12
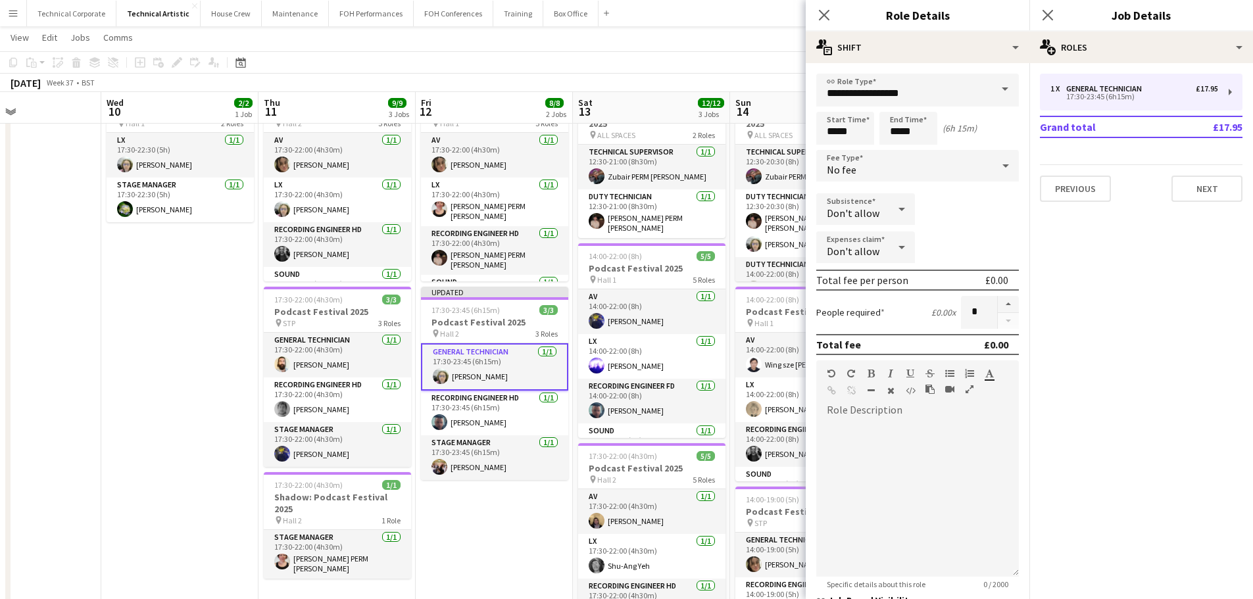
click at [991, 211] on div "Subsistence Don't allow" at bounding box center [917, 209] width 203 height 33
click at [826, 13] on icon at bounding box center [824, 15] width 12 height 12
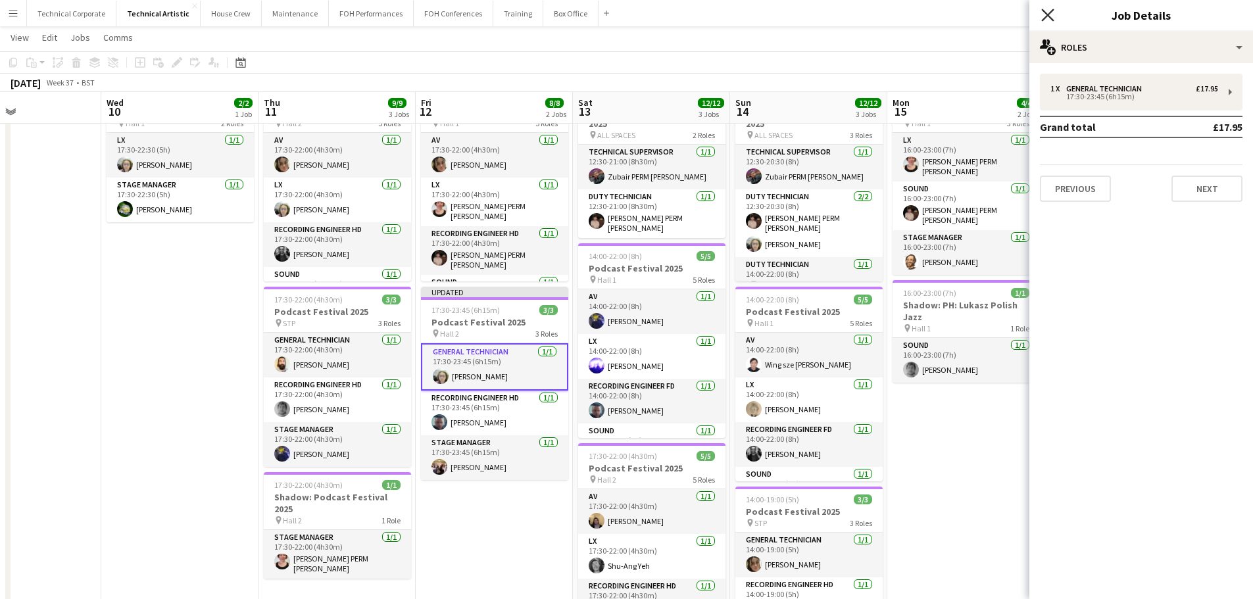
click at [1047, 12] on icon "Close pop-in" at bounding box center [1047, 15] width 12 height 12
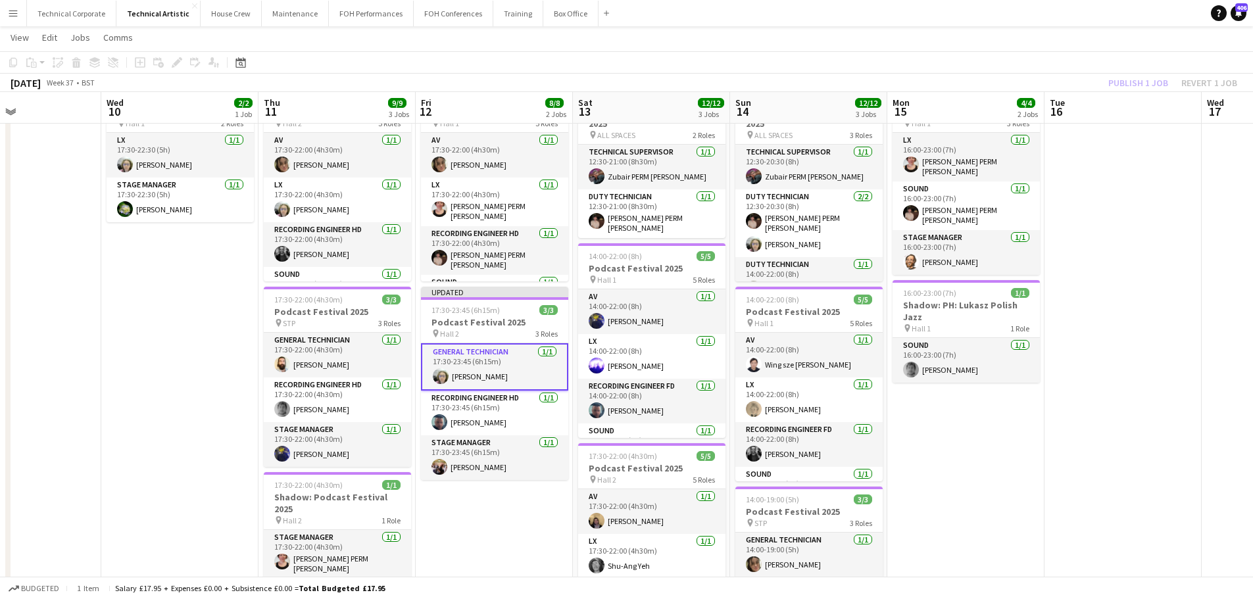
click at [531, 518] on app-date-cell "17:30-22:00 (4h30m) 5/5 Podcast Festival 2025 pin Hall 1 5 Roles AV [DATE] 17:3…" at bounding box center [494, 493] width 157 height 823
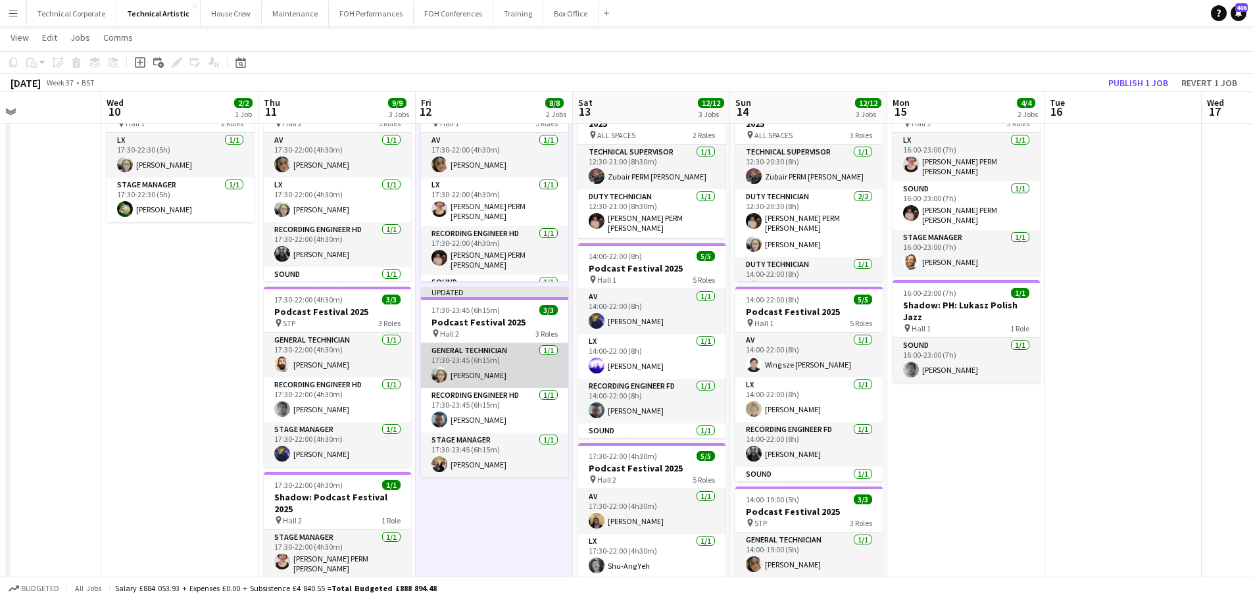
click at [512, 358] on app-card-role "General Technician [DATE] 17:30-23:45 (6h15m) [PERSON_NAME]" at bounding box center [494, 365] width 147 height 45
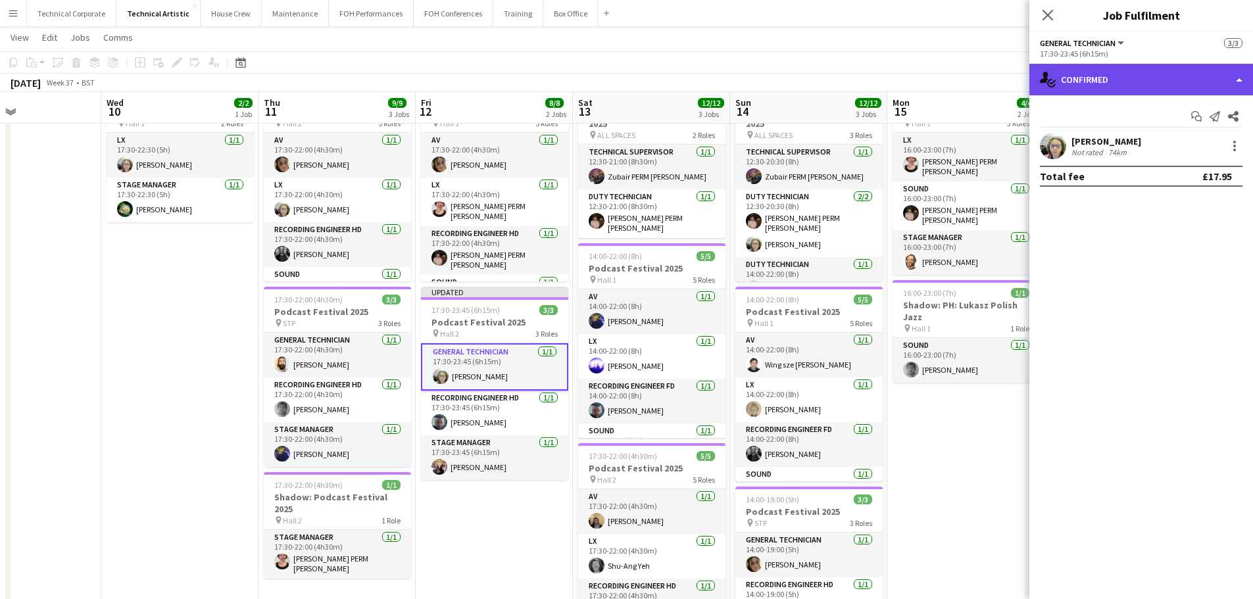
click at [1101, 73] on div "single-neutral-actions-check-2 Confirmed" at bounding box center [1141, 80] width 224 height 32
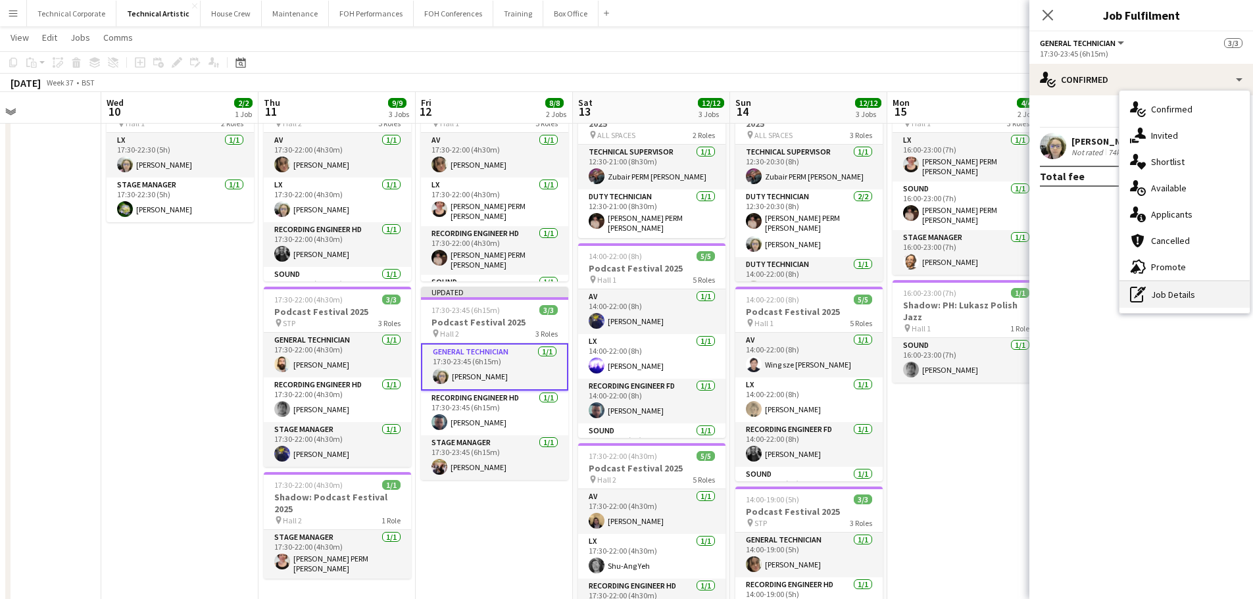
click at [1183, 297] on div "pen-write Job Details" at bounding box center [1185, 295] width 130 height 26
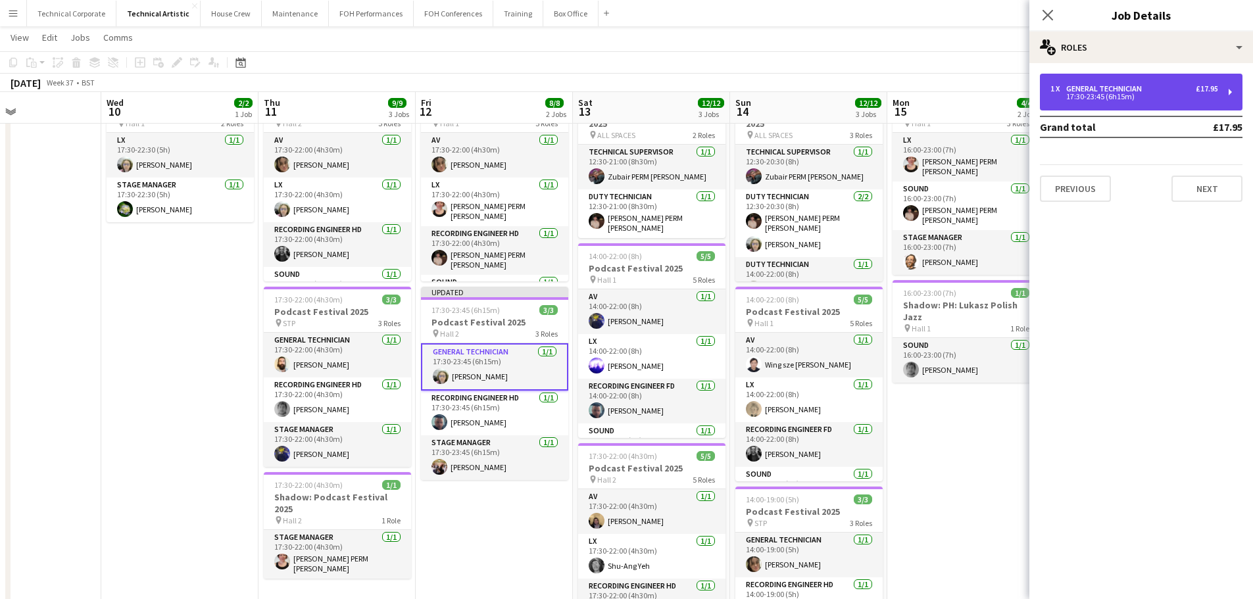
click at [1181, 93] on div "17:30-23:45 (6h15m)" at bounding box center [1134, 96] width 168 height 7
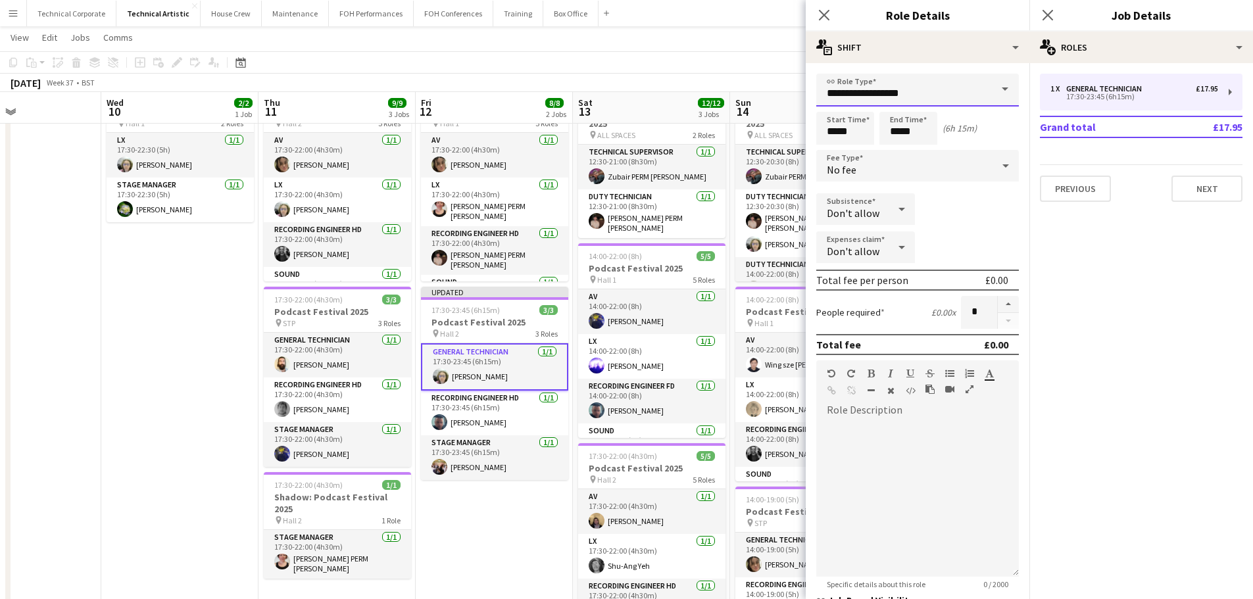
click at [979, 93] on input "**********" at bounding box center [917, 90] width 203 height 33
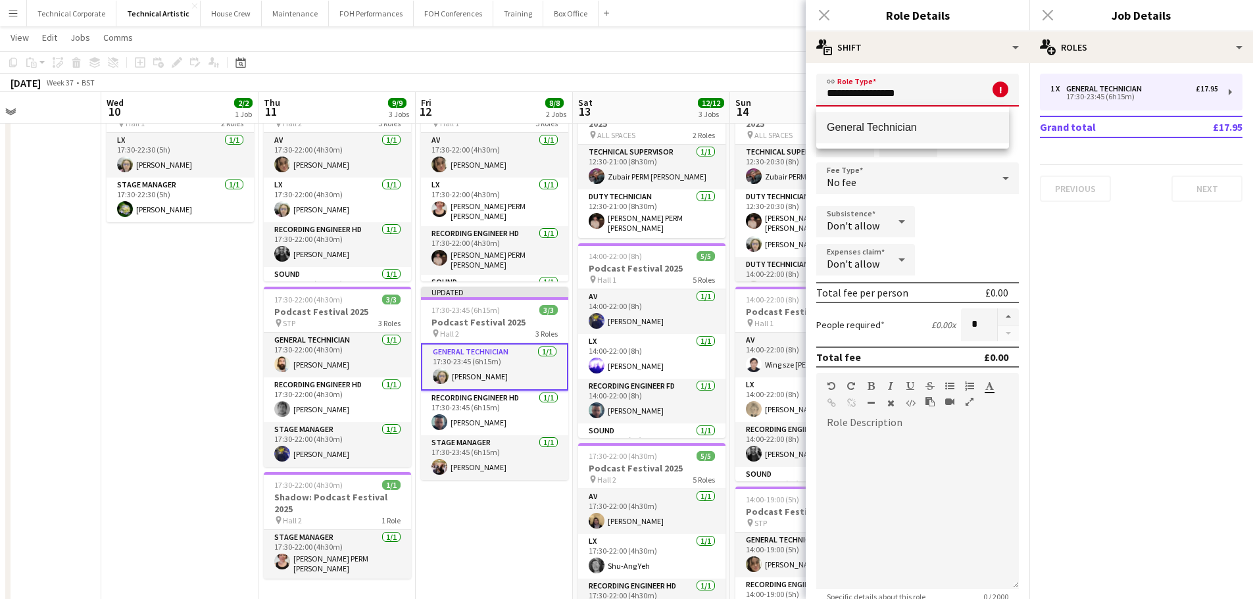
click at [969, 126] on span "General Technician" at bounding box center [913, 127] width 172 height 12
type input "**********"
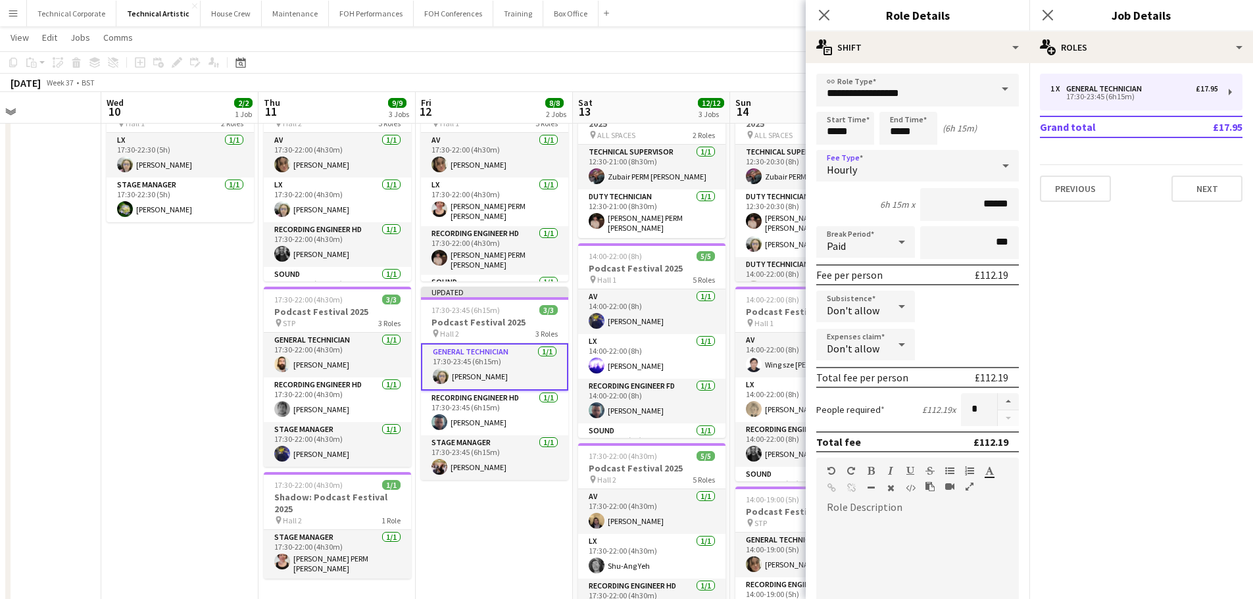
click at [937, 174] on div "Hourly" at bounding box center [904, 166] width 176 height 32
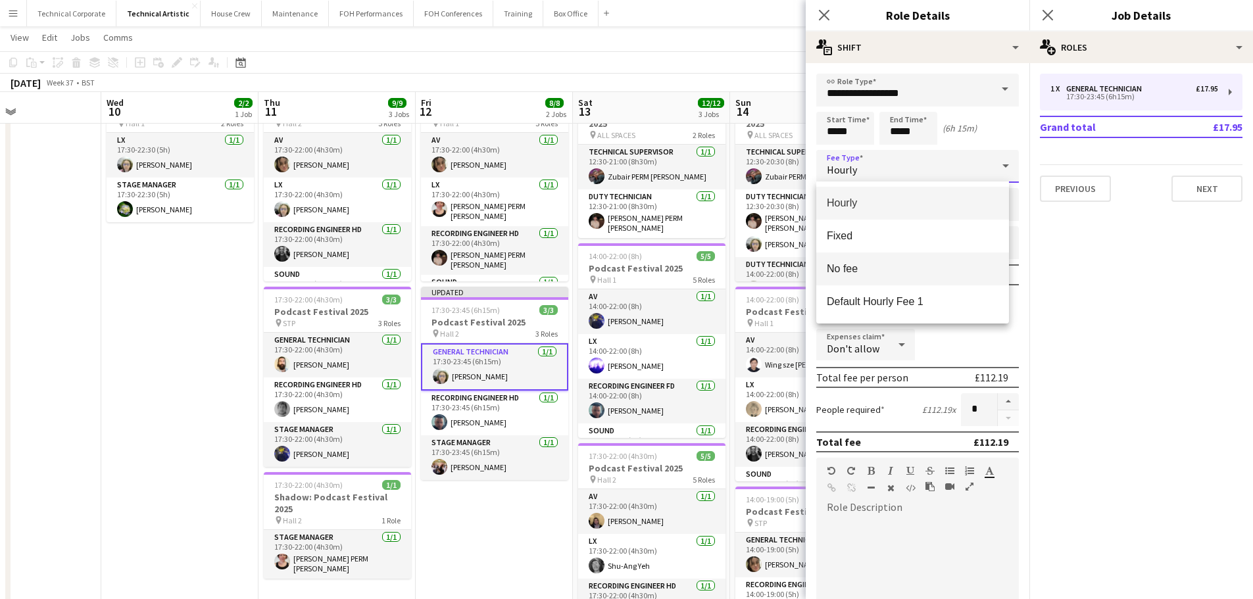
click at [900, 275] on span "No fee" at bounding box center [913, 268] width 172 height 12
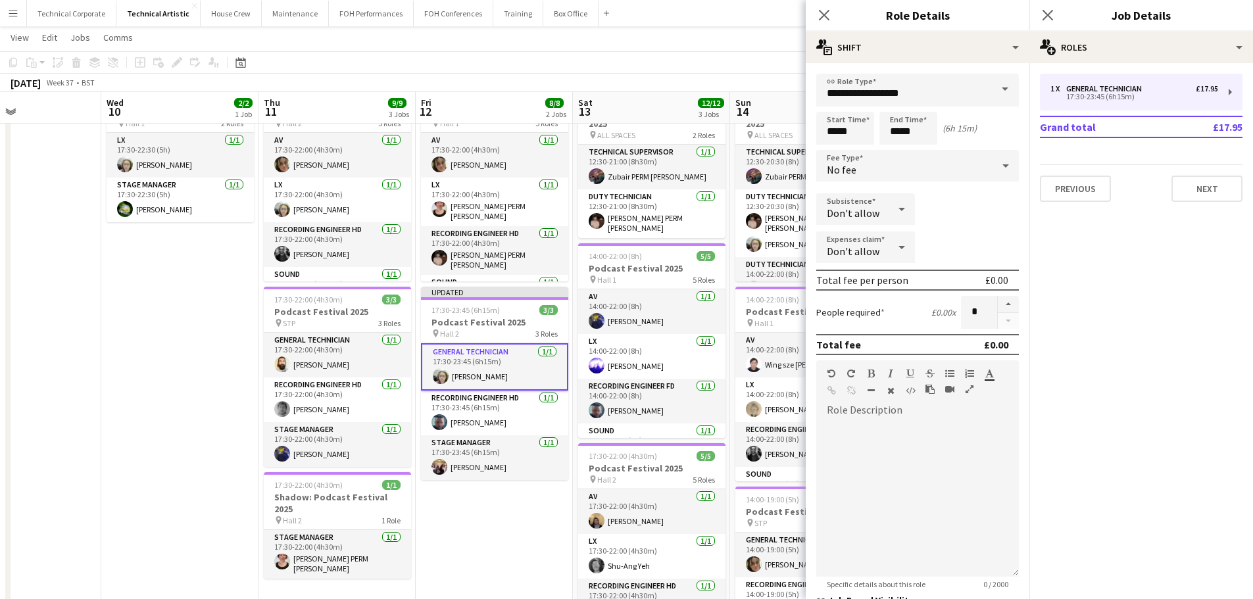
click at [534, 510] on app-date-cell "17:30-22:00 (4h30m) 5/5 Podcast Festival 2025 pin Hall 1 5 Roles AV [DATE] 17:3…" at bounding box center [494, 493] width 157 height 823
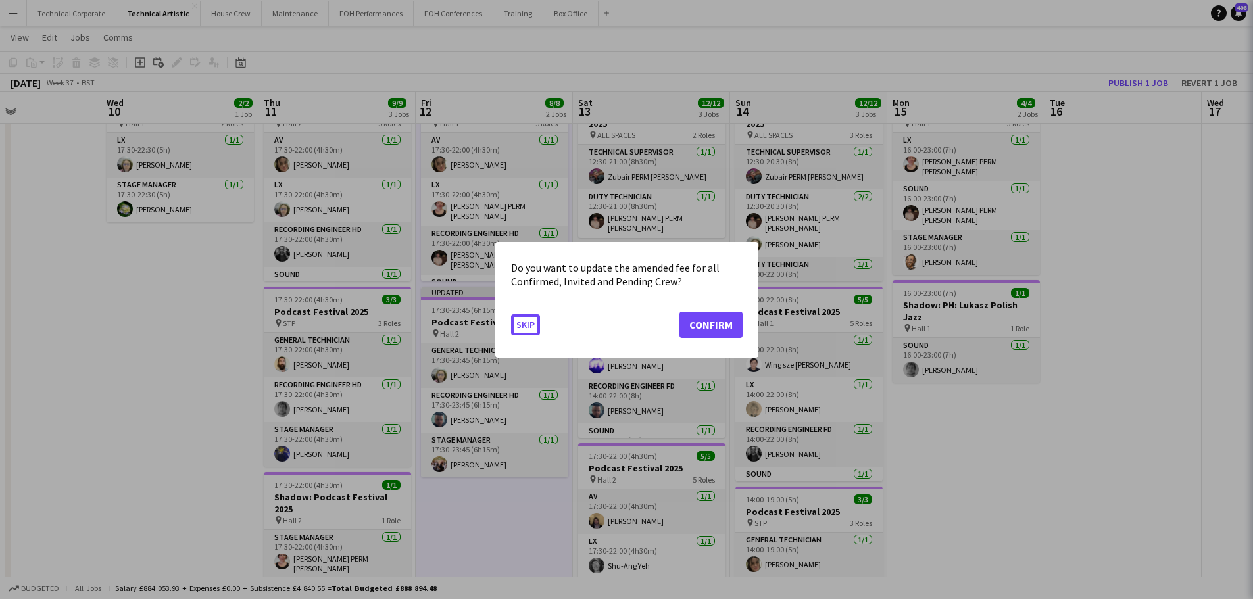
click at [534, 510] on div at bounding box center [626, 299] width 1253 height 599
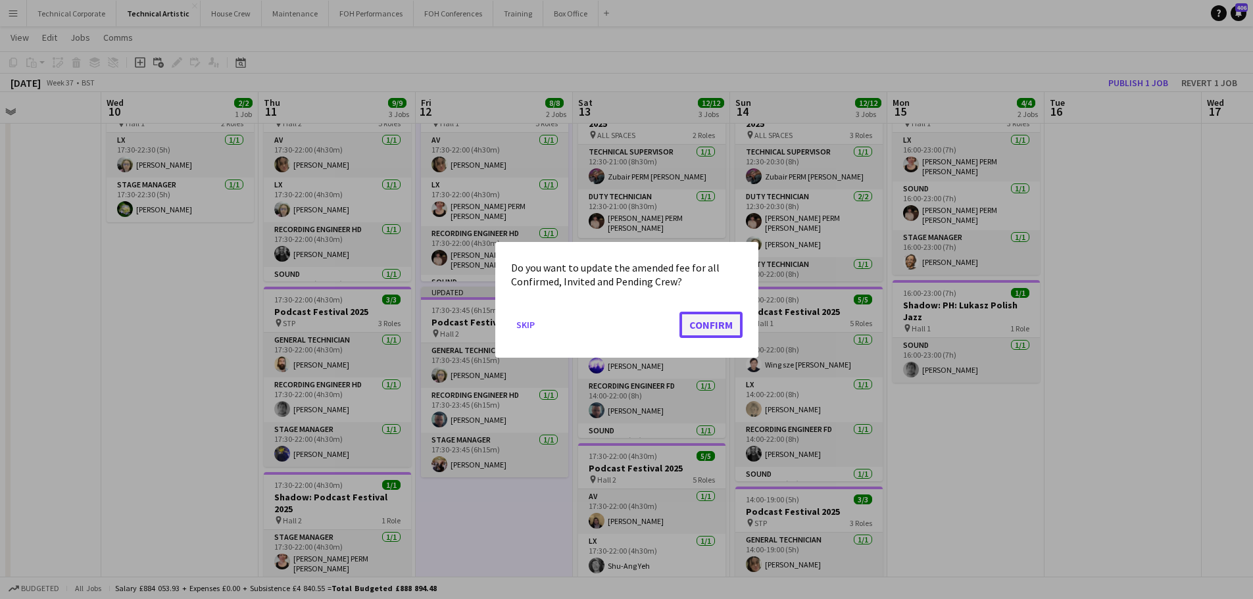
click at [713, 319] on button "Confirm" at bounding box center [710, 324] width 63 height 26
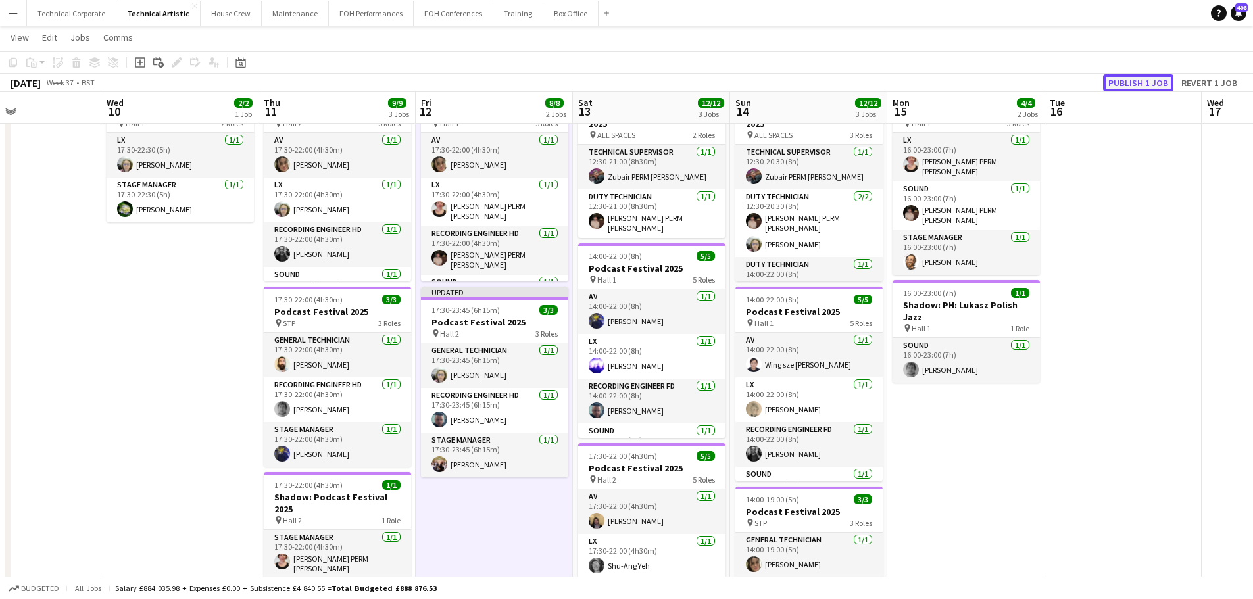
click at [1129, 80] on button "Publish 1 job" at bounding box center [1138, 82] width 70 height 17
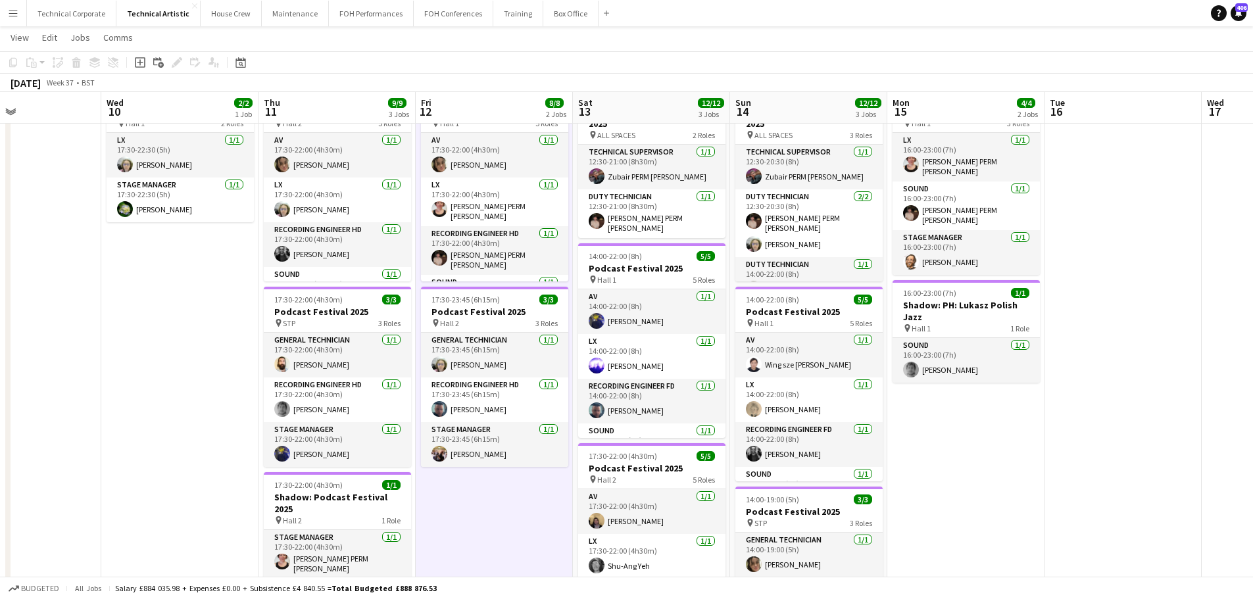
click at [483, 494] on app-date-cell "17:30-22:00 (4h30m) 5/5 Podcast Festival 2025 pin Hall 1 5 Roles AV [DATE] 17:3…" at bounding box center [494, 493] width 157 height 823
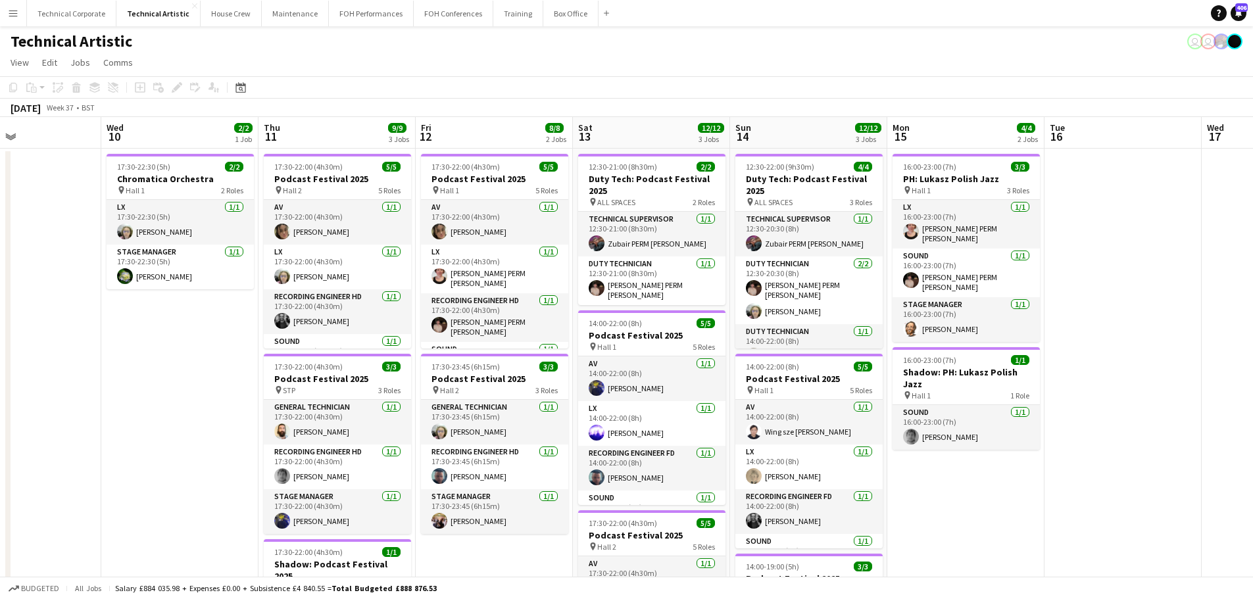
scroll to position [0, 370]
drag, startPoint x: 478, startPoint y: 304, endPoint x: 764, endPoint y: 322, distance: 286.7
click at [992, 318] on app-calendar-viewport "Sun 7 21/21 4 Jobs Mon 8 Tue 9 Wed 10 2/2 1 Job Thu 11 9/9 3 Jobs Fri 12 8/8 2 …" at bounding box center [626, 544] width 1253 height 854
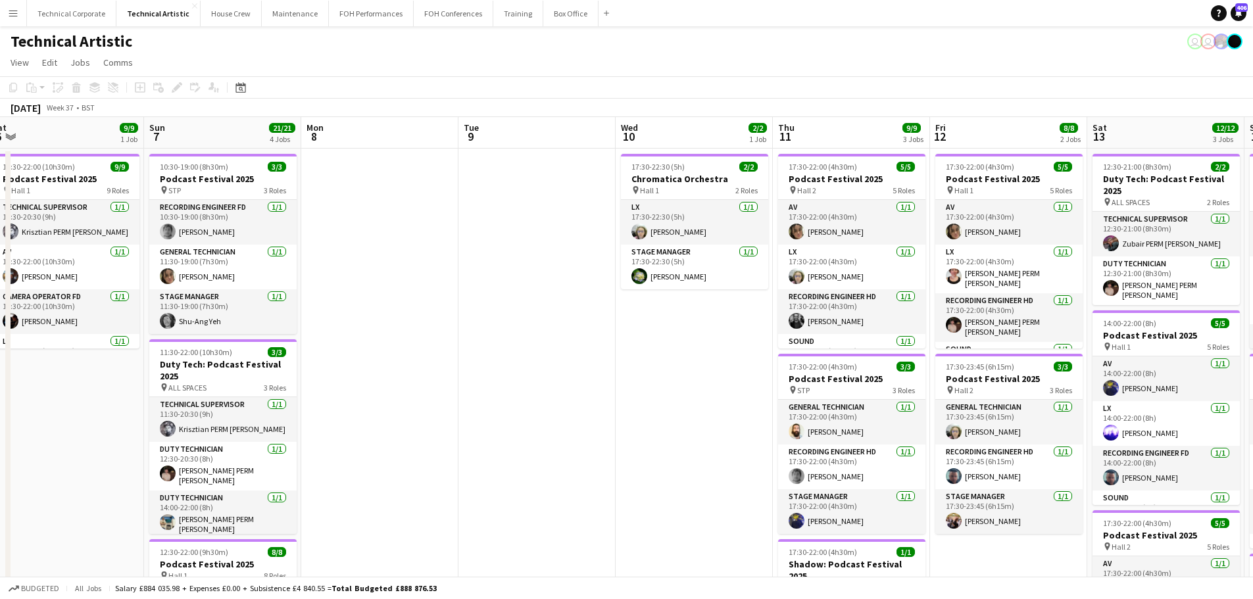
drag, startPoint x: 862, startPoint y: 325, endPoint x: 1114, endPoint y: 340, distance: 252.4
click at [1114, 340] on app-calendar-viewport "Thu 4 13/13 4 Jobs Fri 5 17/17 4 Jobs Sat 6 9/9 1 Job Sun 7 21/21 4 Jobs Mon 8 …" at bounding box center [626, 544] width 1253 height 854
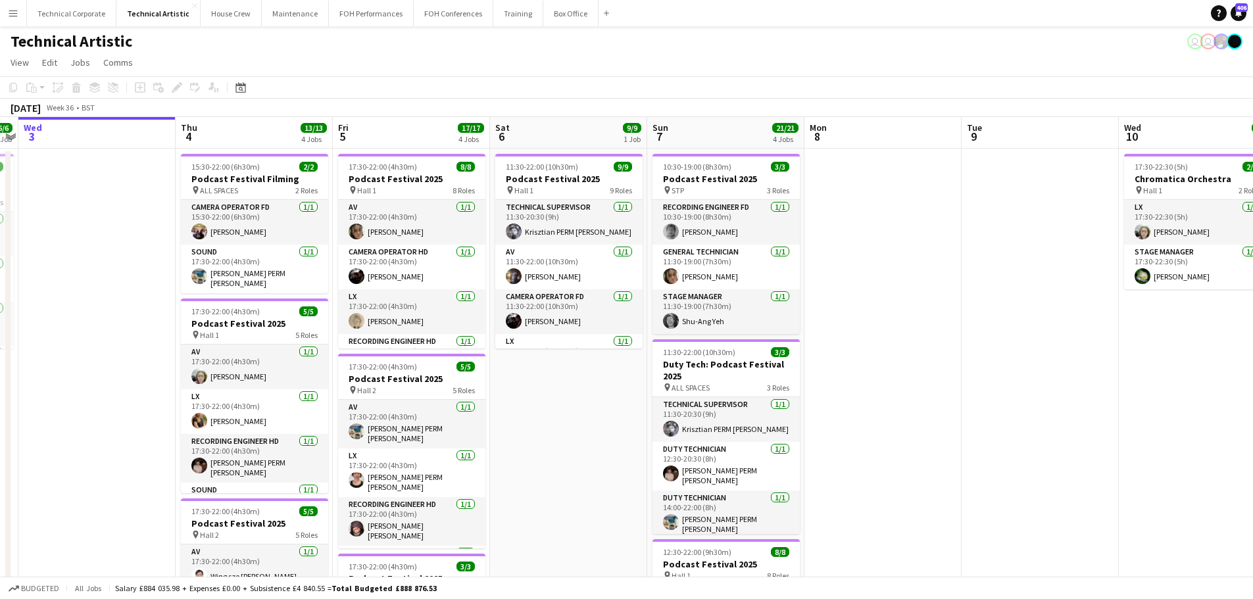
scroll to position [0, 476]
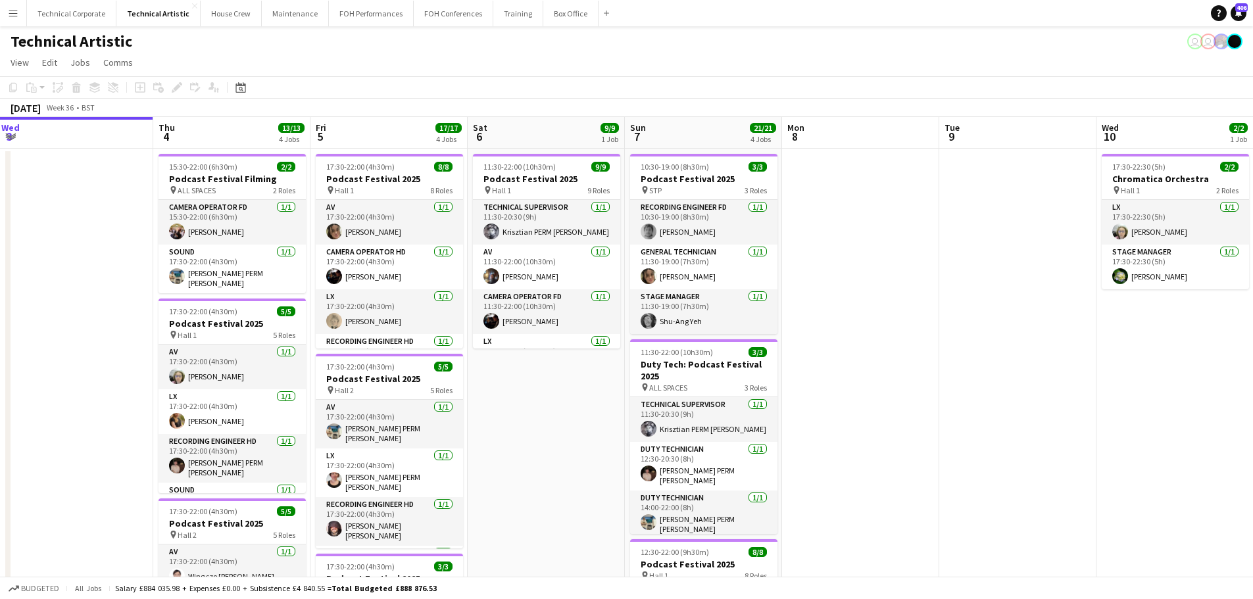
drag, startPoint x: 515, startPoint y: 337, endPoint x: 367, endPoint y: 357, distance: 149.2
click at [367, 357] on app-calendar-viewport "Sun 31 Mon 1 7/7 2 Jobs Tue 2 6/6 1 Job Wed 3 Thu 4 13/13 4 Jobs Fri 5 17/17 4 …" at bounding box center [626, 544] width 1253 height 854
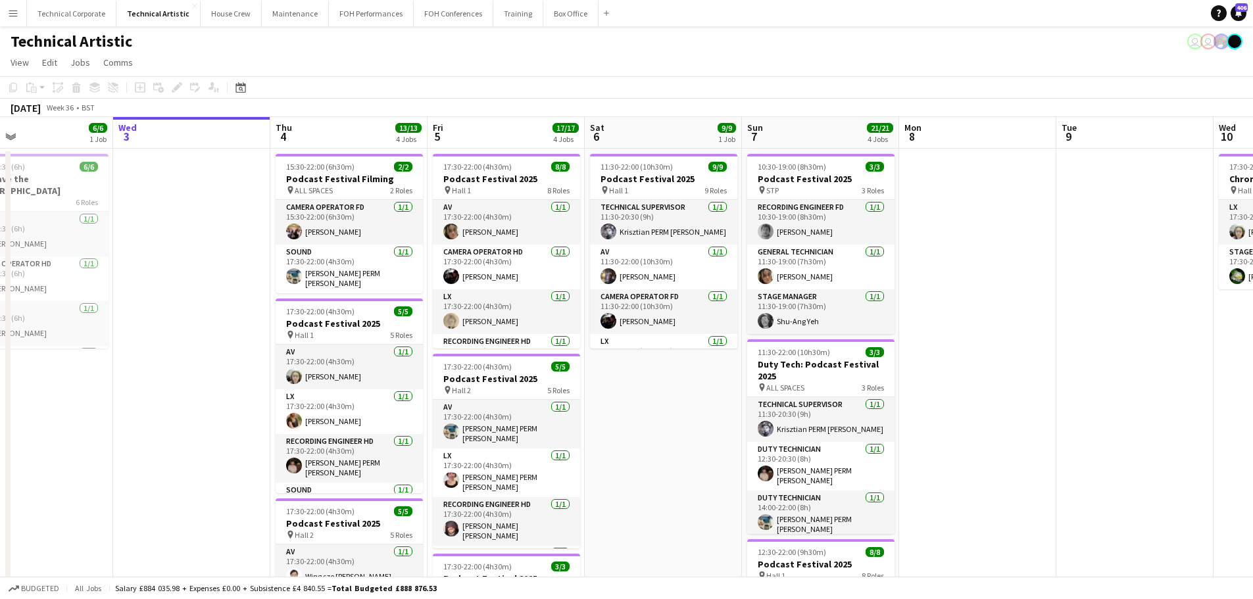
scroll to position [0, 340]
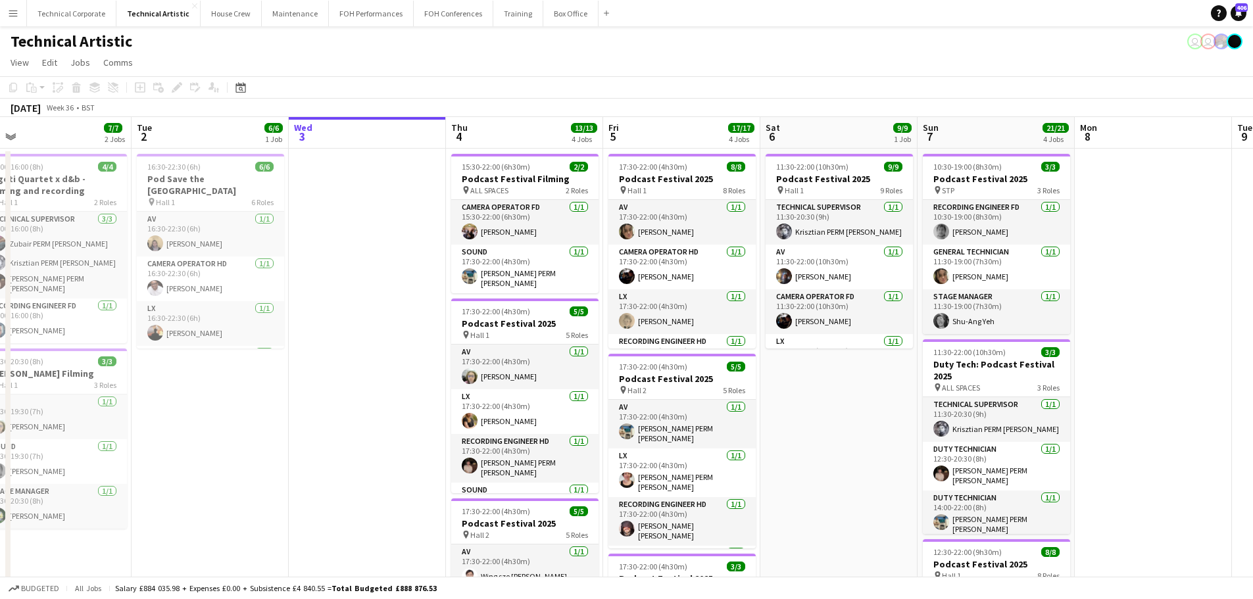
drag, startPoint x: 568, startPoint y: 453, endPoint x: 861, endPoint y: 442, distance: 292.9
click at [861, 442] on app-calendar-viewport "Sat 30 Sun 31 Mon 1 7/7 2 Jobs Tue 2 6/6 1 Job Wed 3 Thu 4 13/13 4 Jobs Fri 5 1…" at bounding box center [626, 544] width 1253 height 854
click at [833, 439] on app-date-cell "11:30-22:00 (10h30m) 9/9 Podcast Festival 2025 pin Hall 1 9 Roles Technical Sup…" at bounding box center [838, 560] width 157 height 823
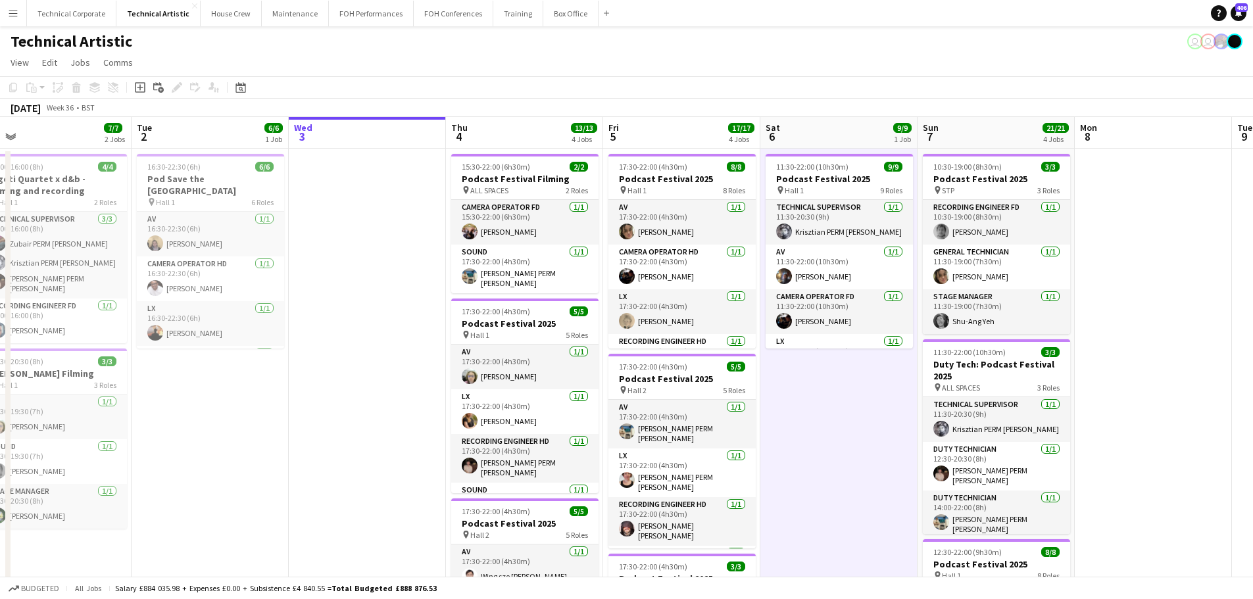
click at [865, 434] on app-date-cell "11:30-22:00 (10h30m) 9/9 Podcast Festival 2025 pin Hall 1 9 Roles Technical Sup…" at bounding box center [838, 560] width 157 height 823
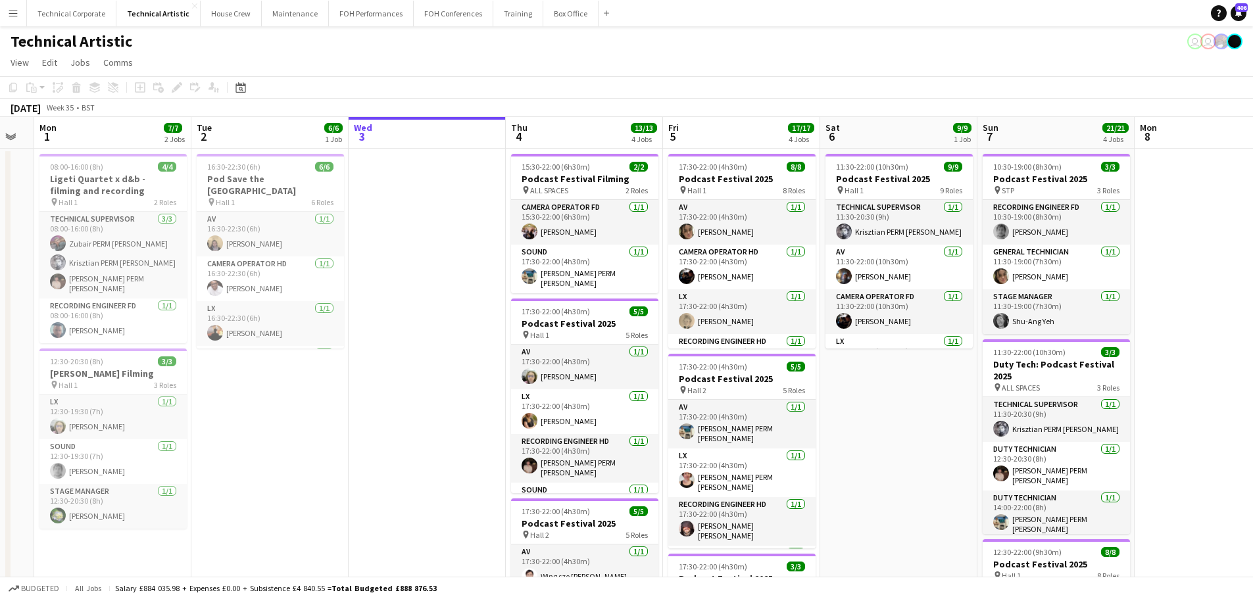
scroll to position [0, 275]
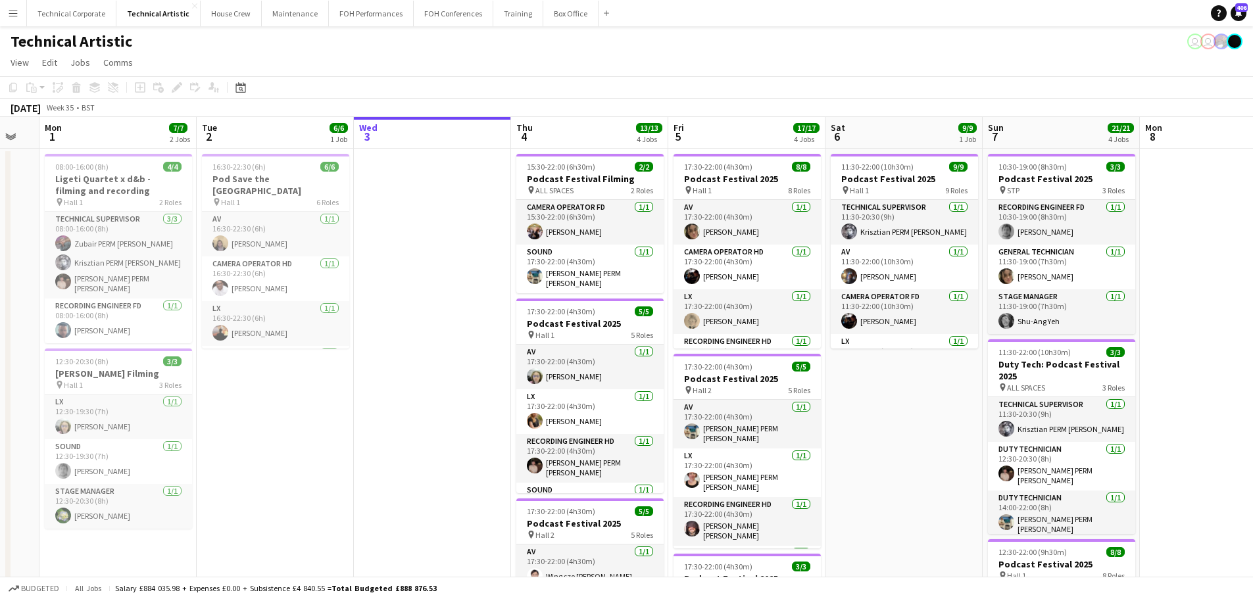
drag, startPoint x: 363, startPoint y: 454, endPoint x: 428, endPoint y: 457, distance: 65.2
click at [428, 457] on app-calendar-viewport "Sat 30 Sun 31 Mon 1 7/7 2 Jobs Tue 2 6/6 1 Job Wed 3 Thu 4 13/13 4 Jobs Fri 5 1…" at bounding box center [626, 544] width 1253 height 854
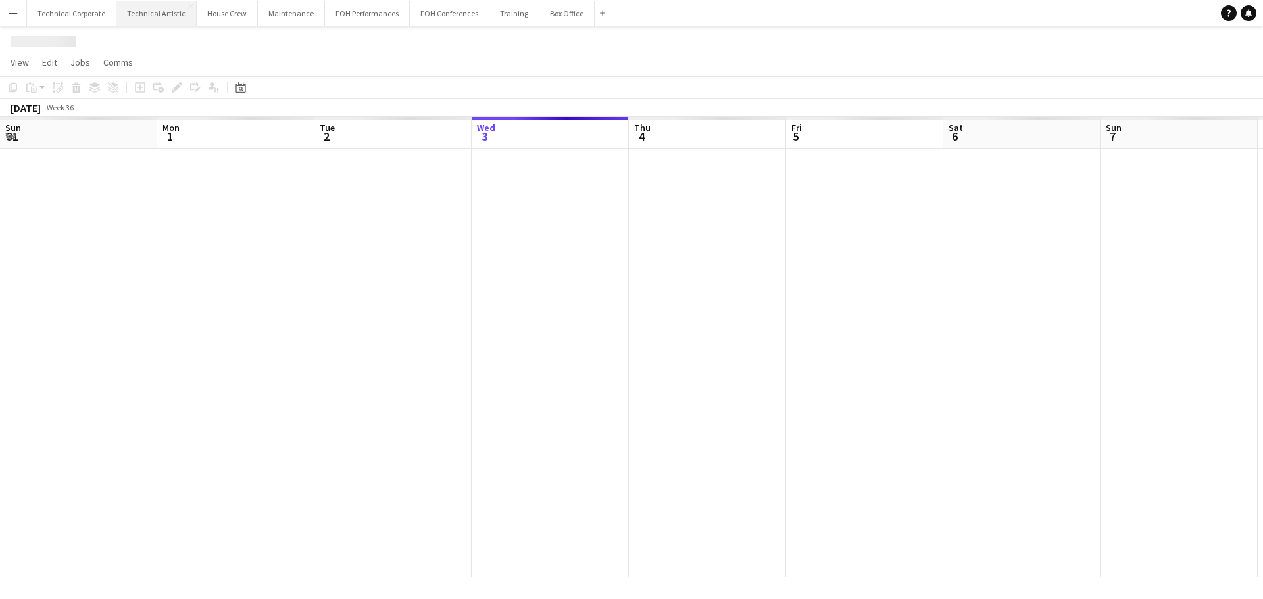
scroll to position [0, 314]
